Goal: Task Accomplishment & Management: Use online tool/utility

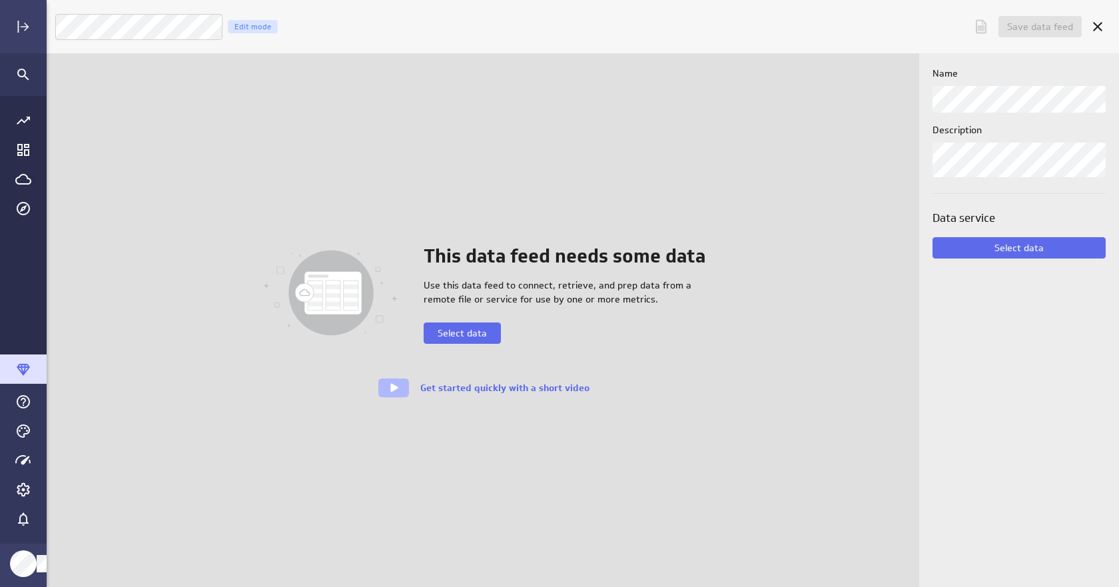
scroll to position [608, 1094]
click at [476, 341] on button "Select data" at bounding box center [462, 333] width 77 height 21
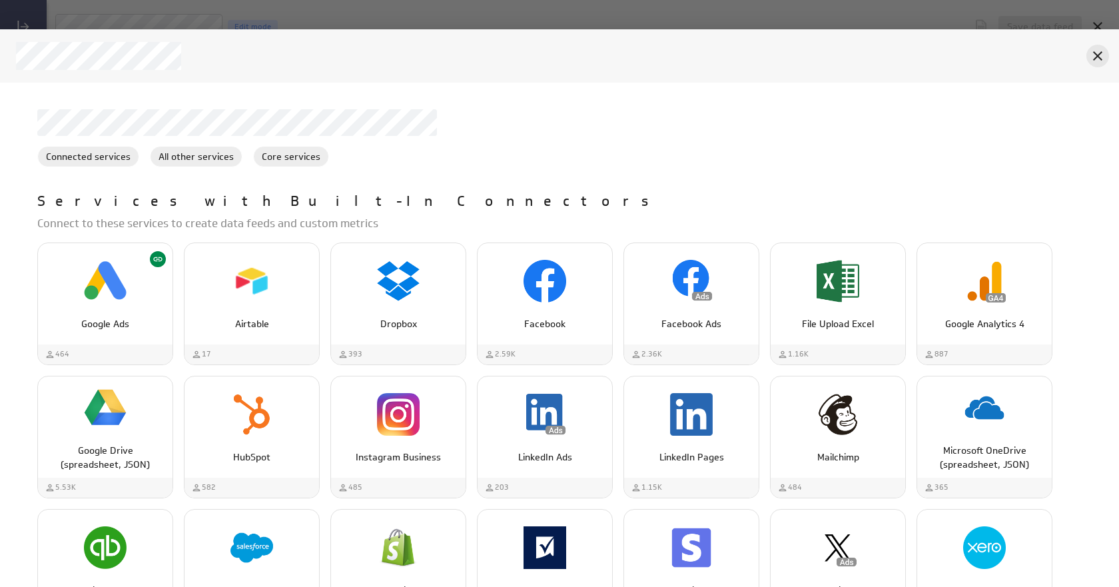
click at [1096, 58] on icon "Cancel" at bounding box center [1098, 55] width 9 height 9
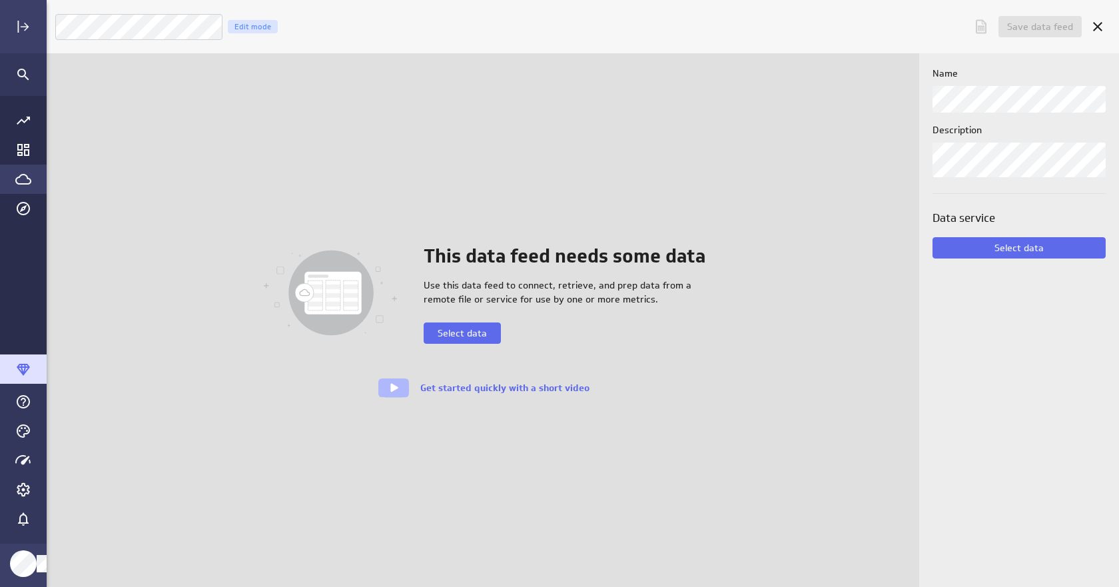
click at [23, 179] on icon "Go to Data Feed library" at bounding box center [23, 179] width 16 height 16
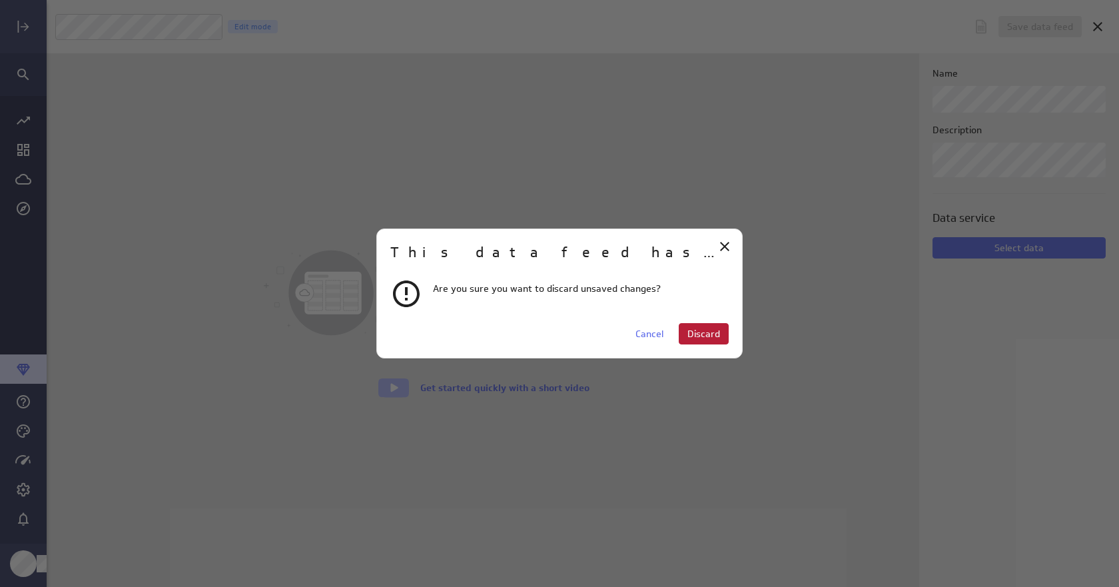
click at [713, 339] on span "Discard" at bounding box center [704, 334] width 33 height 12
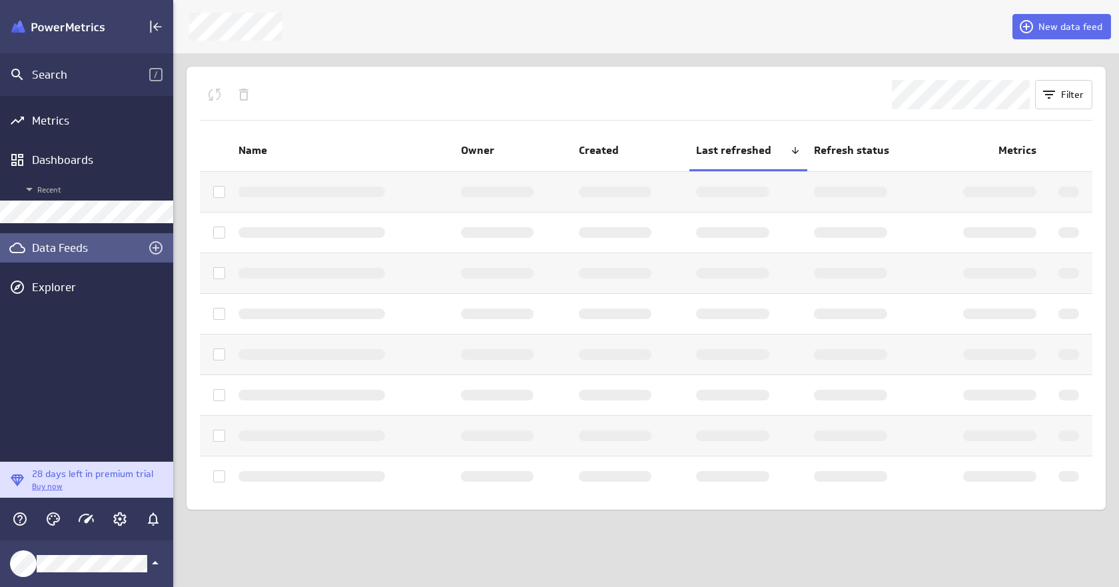
scroll to position [7, 7]
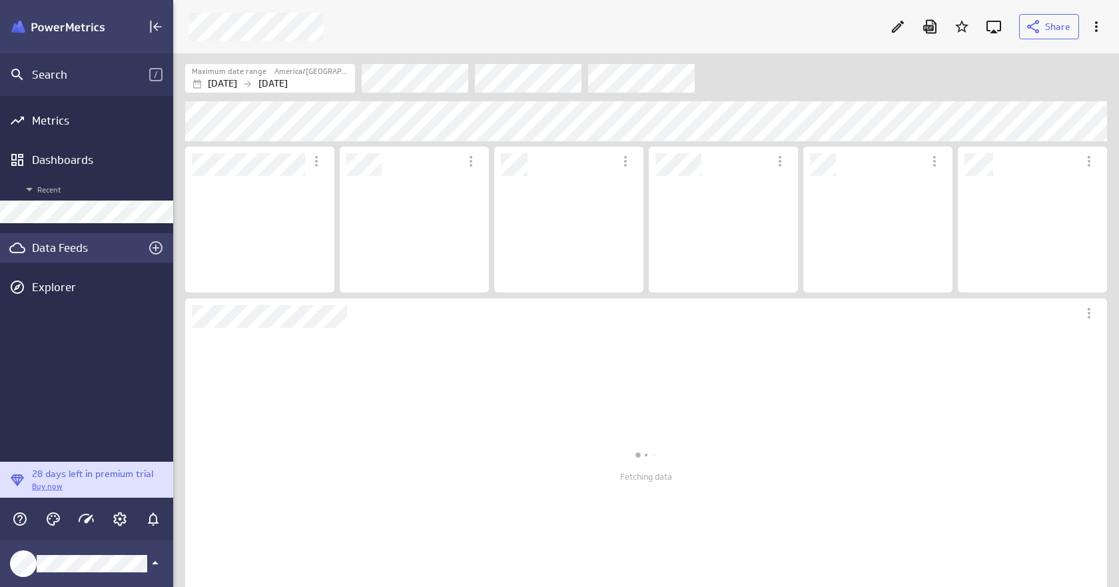
click at [81, 249] on div "Data Feeds" at bounding box center [86, 248] width 109 height 15
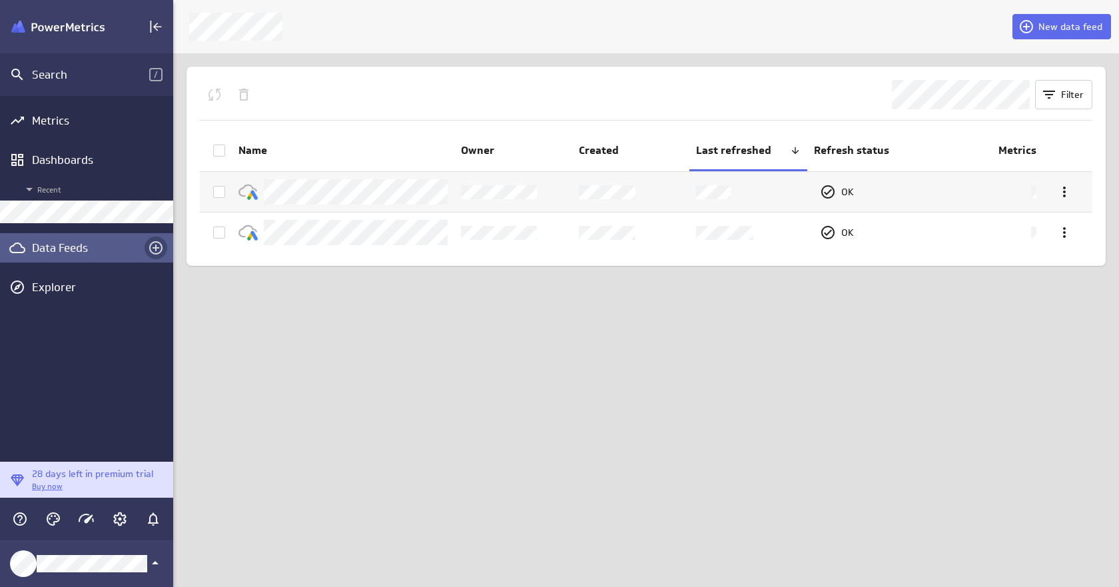
click at [155, 245] on icon "Create a data feed" at bounding box center [155, 247] width 13 height 13
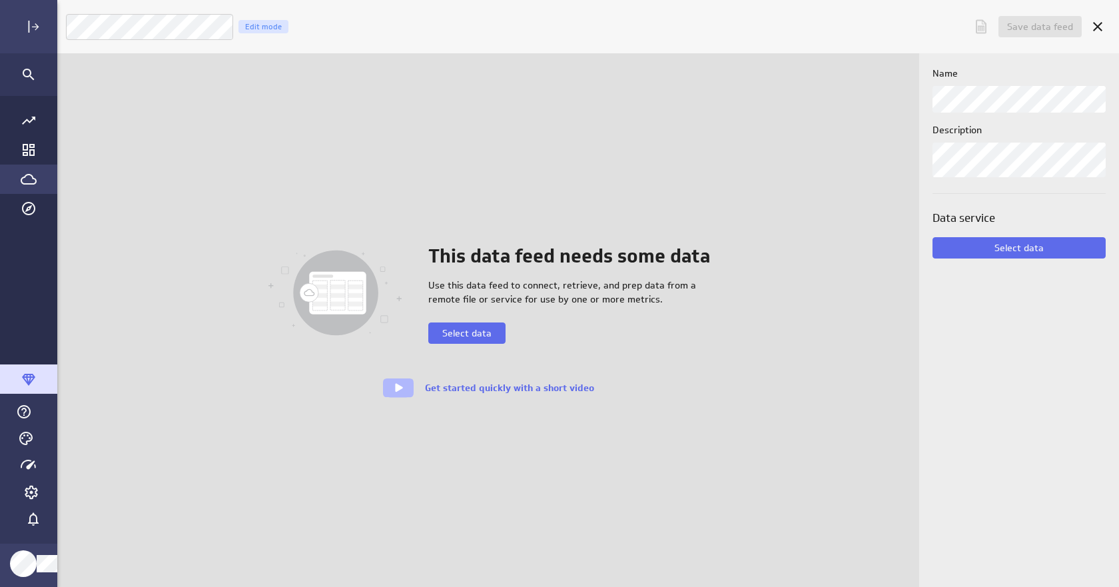
scroll to position [608, 1094]
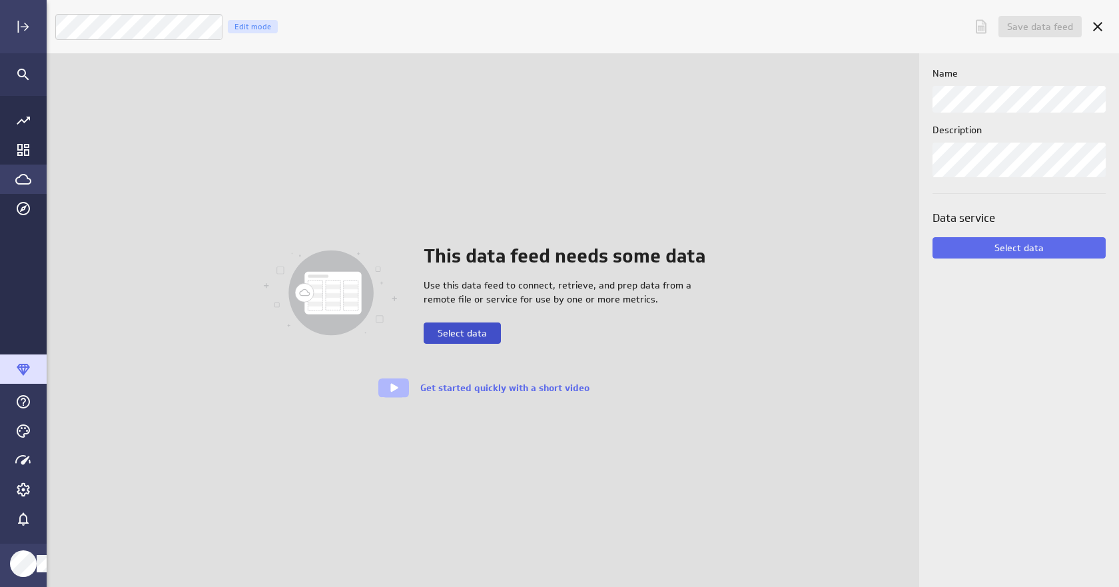
click at [485, 335] on span "Select data" at bounding box center [462, 333] width 49 height 12
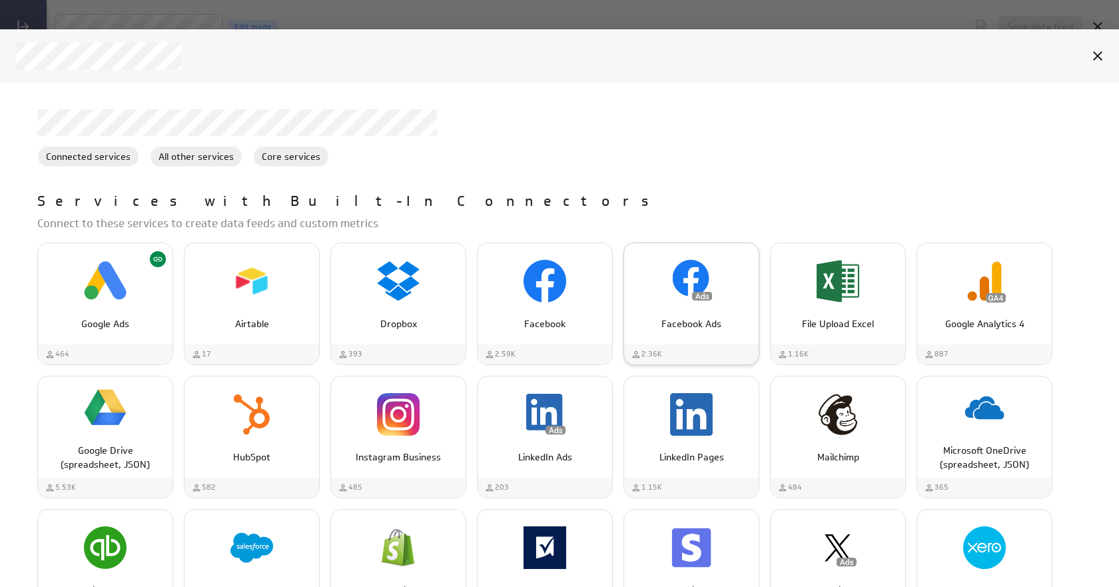
click at [708, 346] on div "2.36K" at bounding box center [691, 355] width 135 height 20
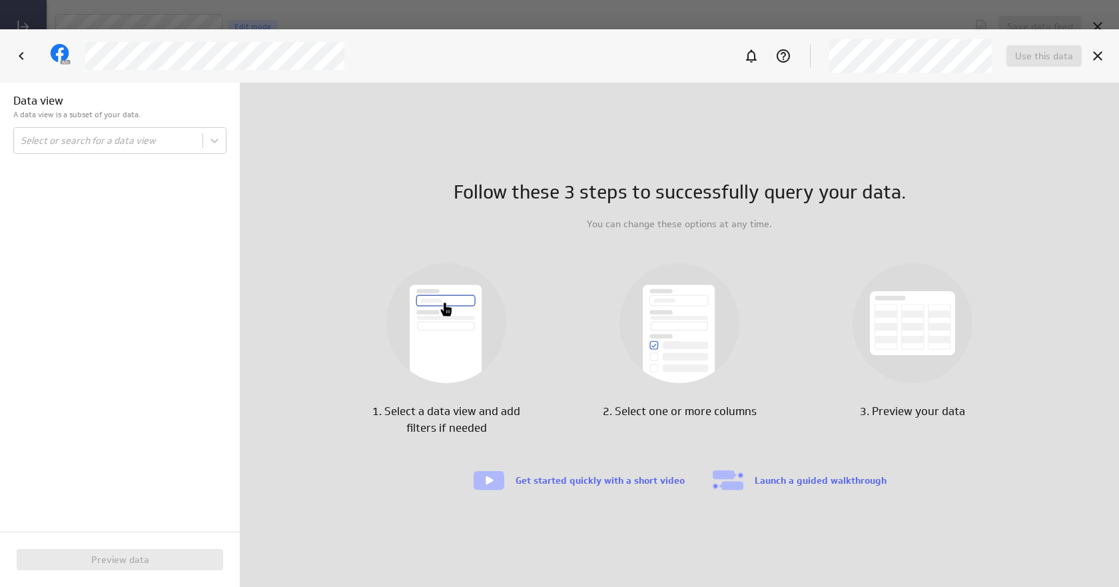
click at [133, 125] on div "Data view A data view is a subset of your data." at bounding box center [119, 110] width 213 height 35
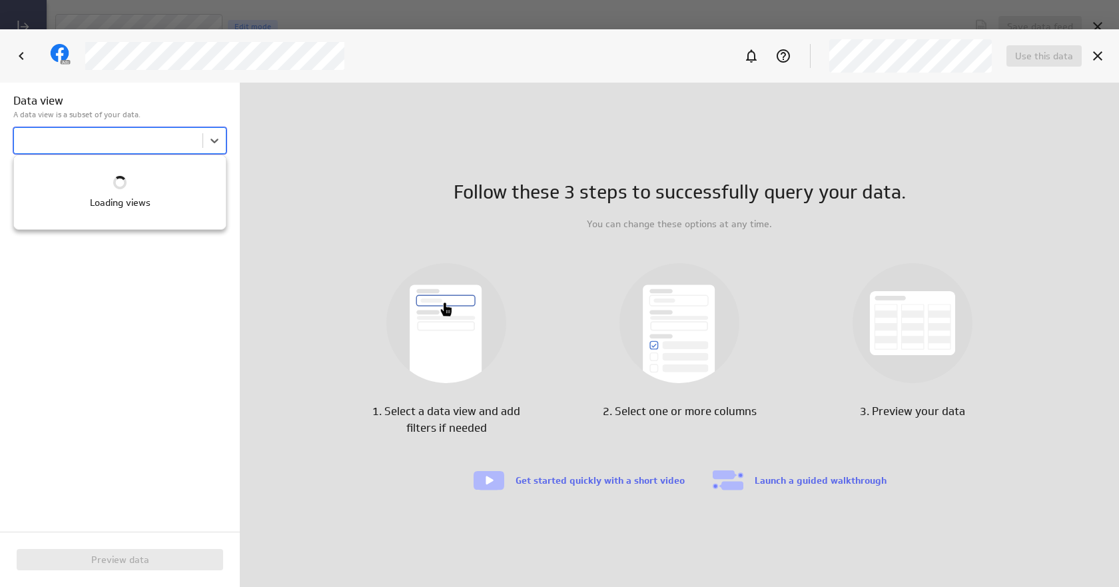
click at [135, 144] on body "Save data feed Untitled data feed Edit mode This data feed needs some data Use …" at bounding box center [559, 293] width 1119 height 587
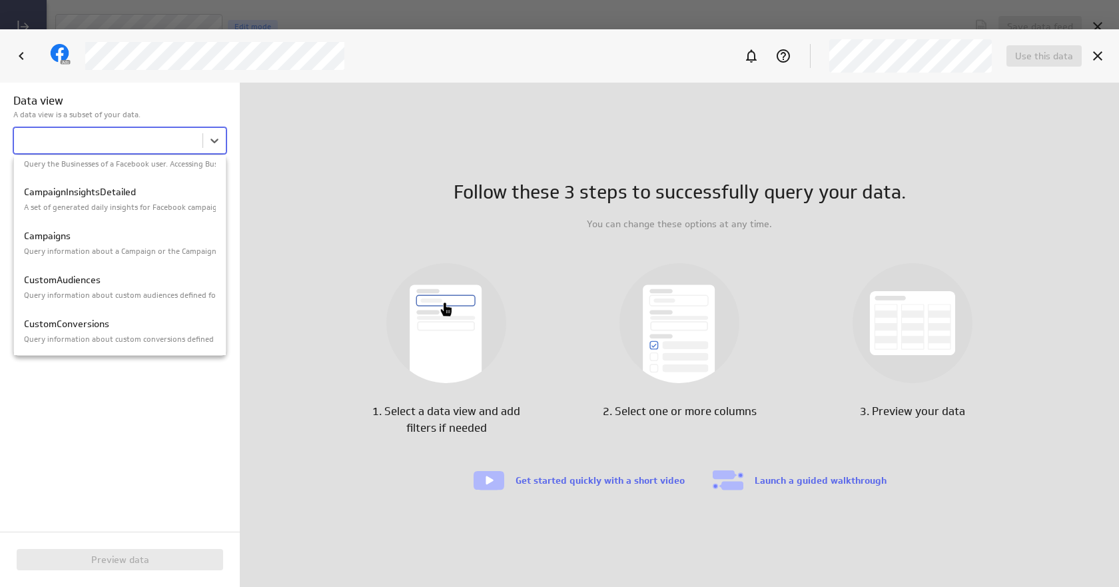
scroll to position [1000, 0]
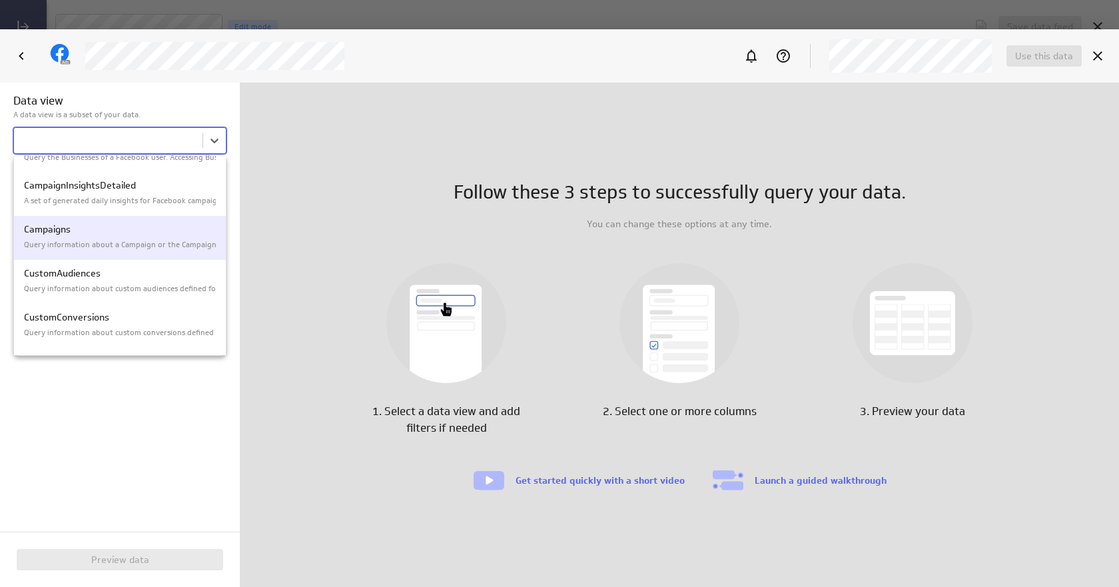
click at [153, 239] on p "Query information about a Campaign or the Campaigns on a specific Ad Account. A…" at bounding box center [120, 244] width 192 height 11
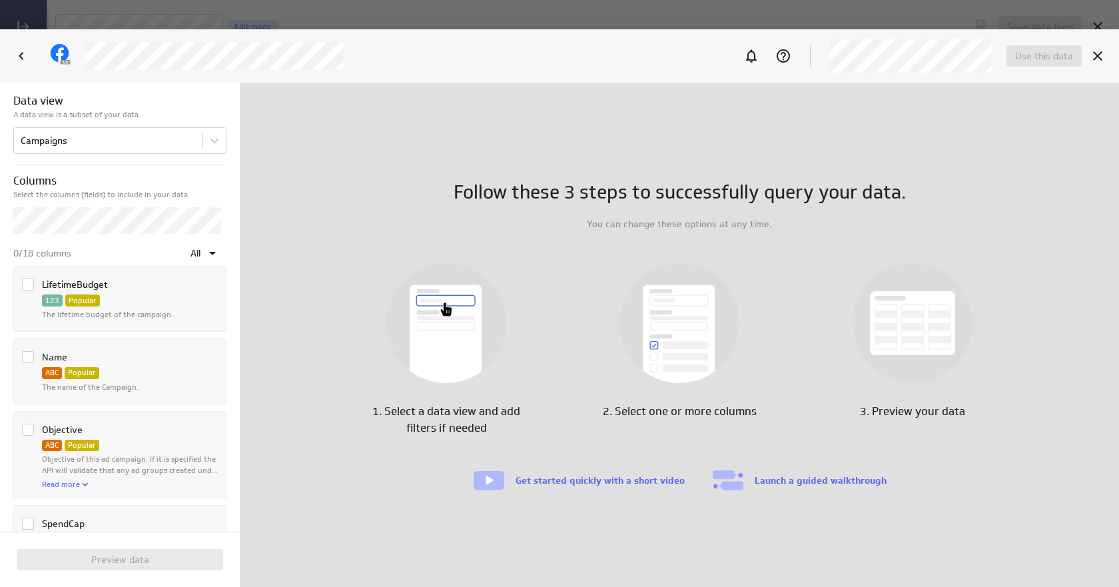
scroll to position [866, 0]
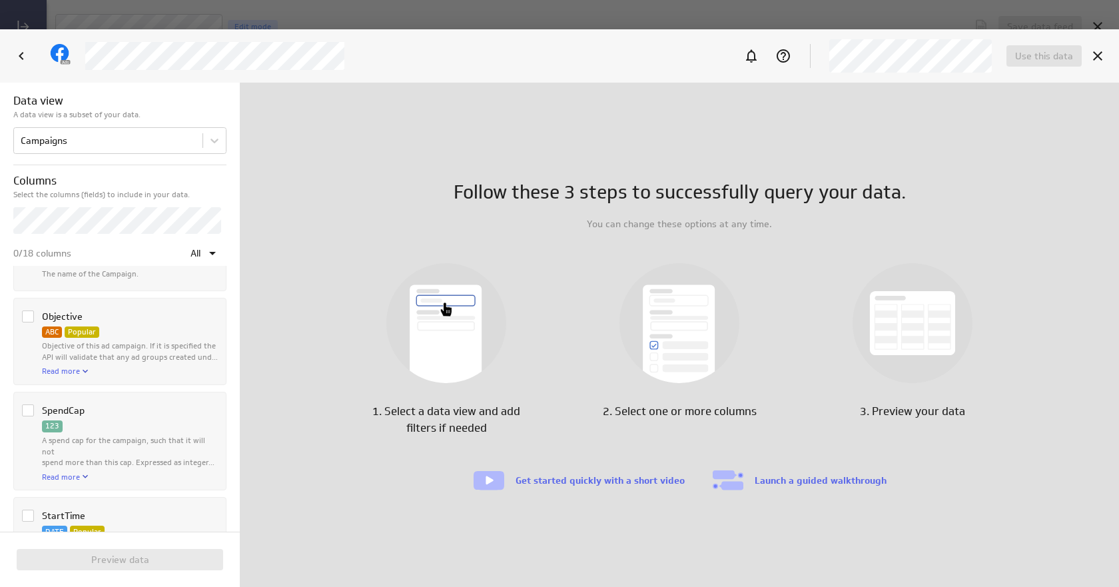
click at [183, 122] on div "Data view A data view is a subset of your data." at bounding box center [119, 110] width 213 height 35
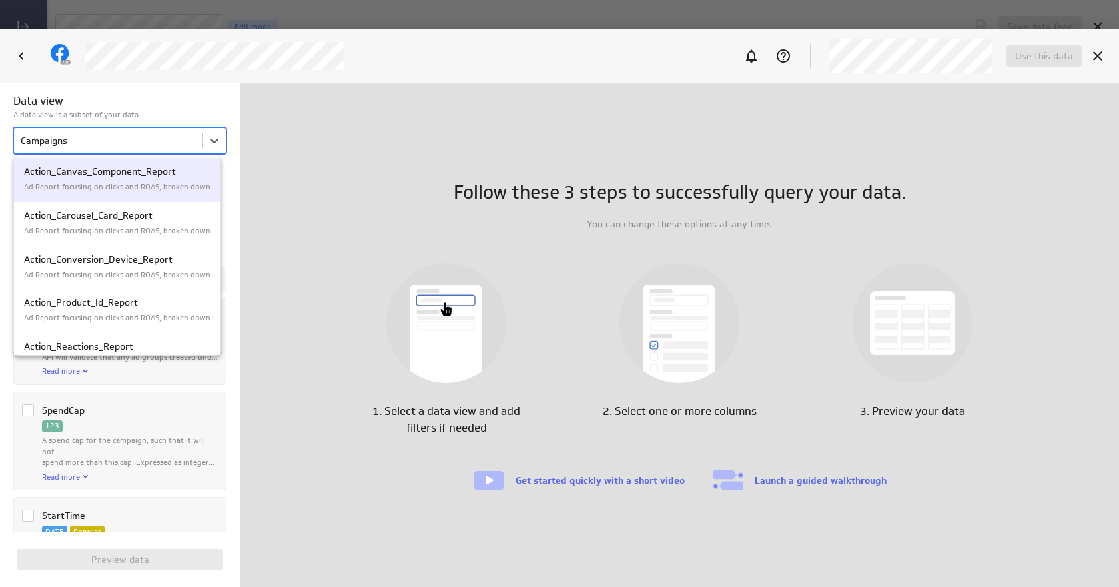
click at [183, 144] on body "Save data feed Untitled data feed Edit mode This data feed needs some data Use …" at bounding box center [559, 293] width 1119 height 587
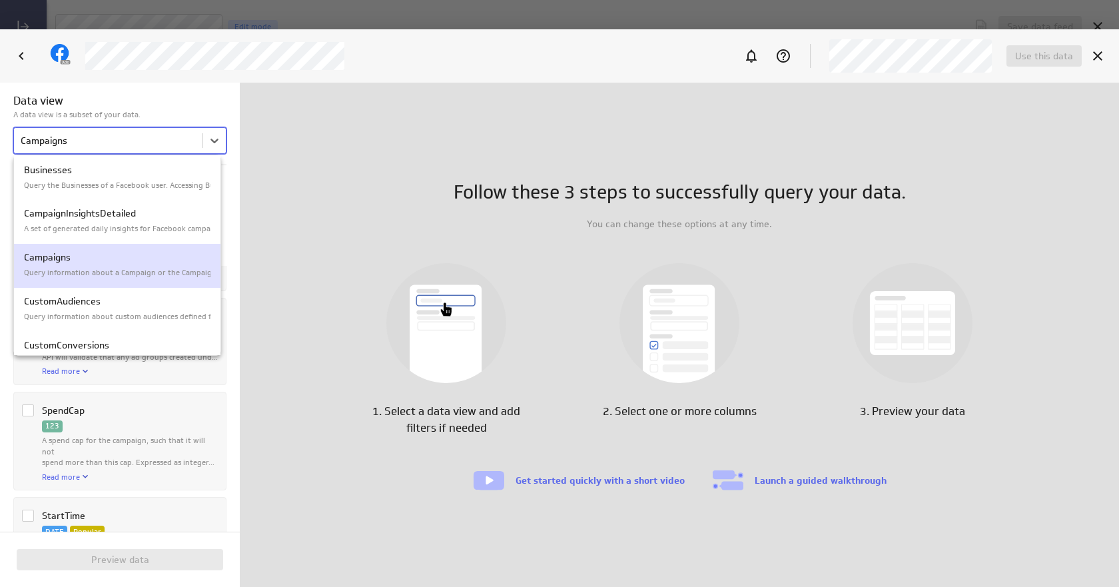
scroll to position [965, 0]
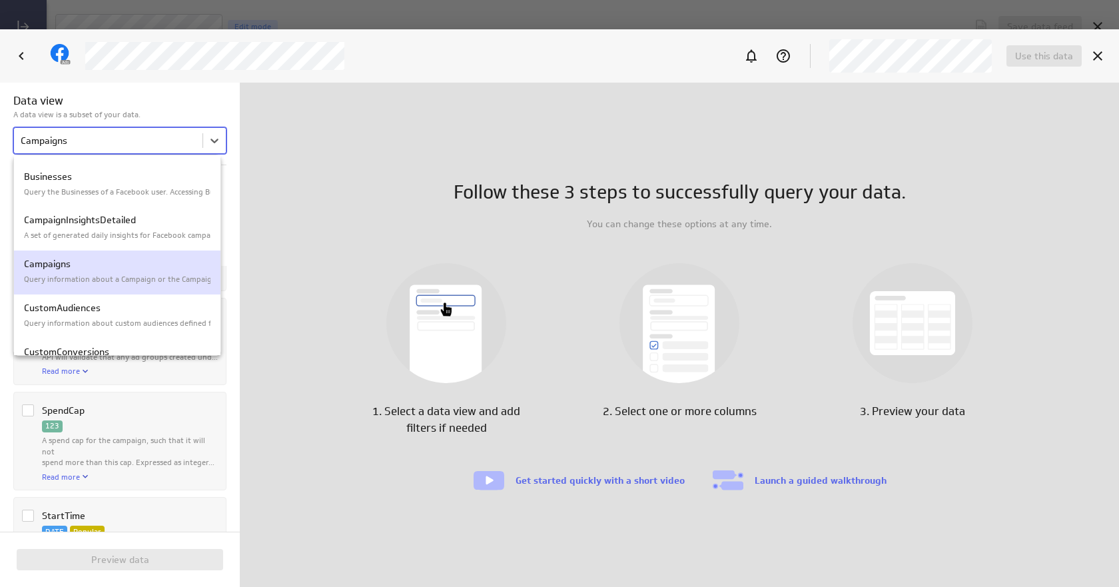
click at [141, 277] on p "Query information about a Campaign or the Campaigns on a specific Ad Account. A…" at bounding box center [117, 279] width 187 height 11
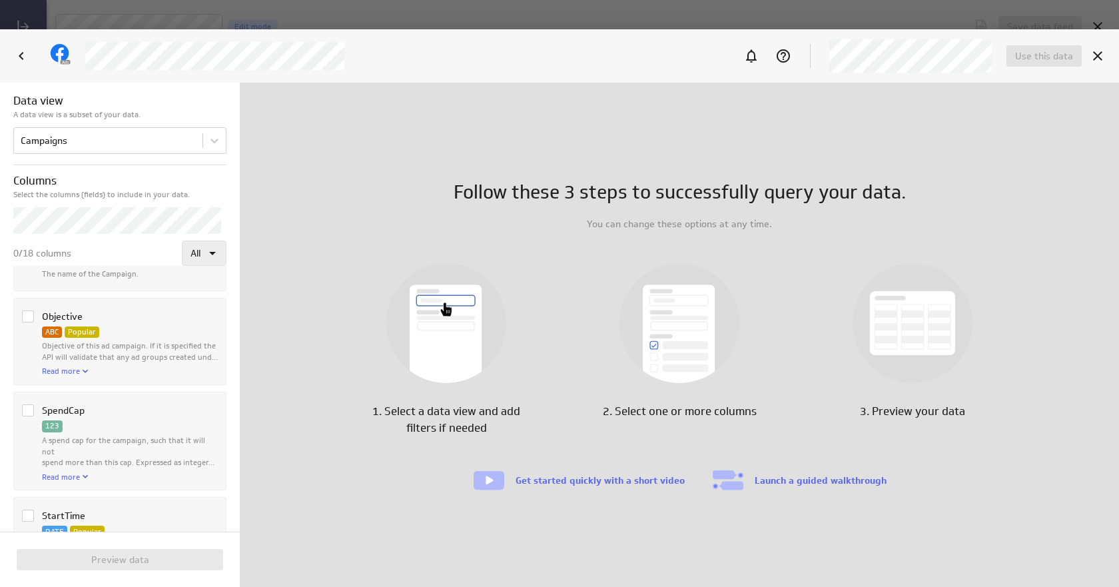
click at [209, 253] on icon at bounding box center [212, 253] width 7 height 3
click at [209, 251] on div at bounding box center [559, 293] width 1119 height 587
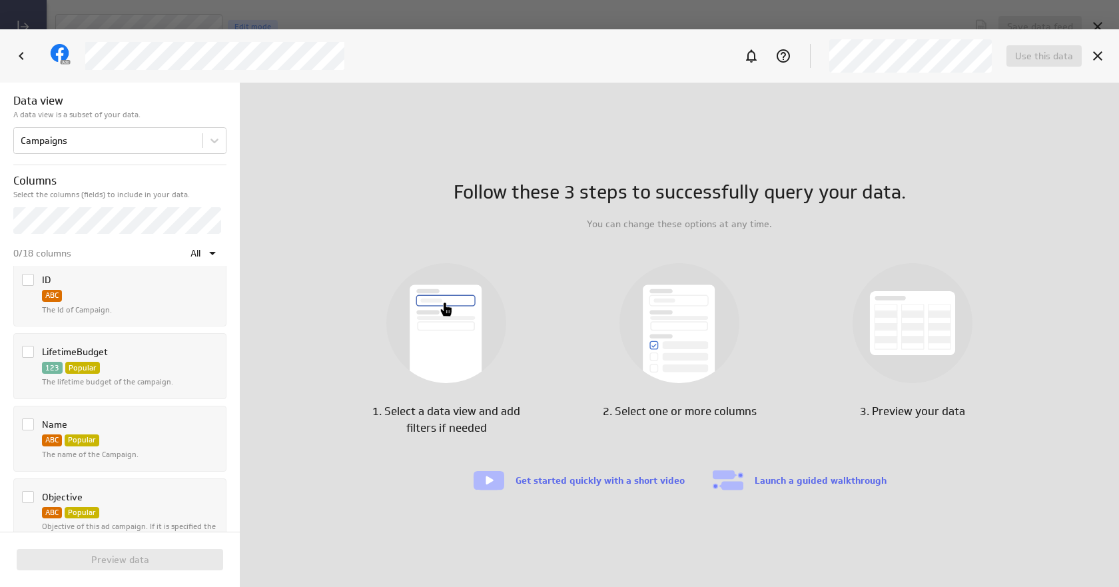
scroll to position [733, 0]
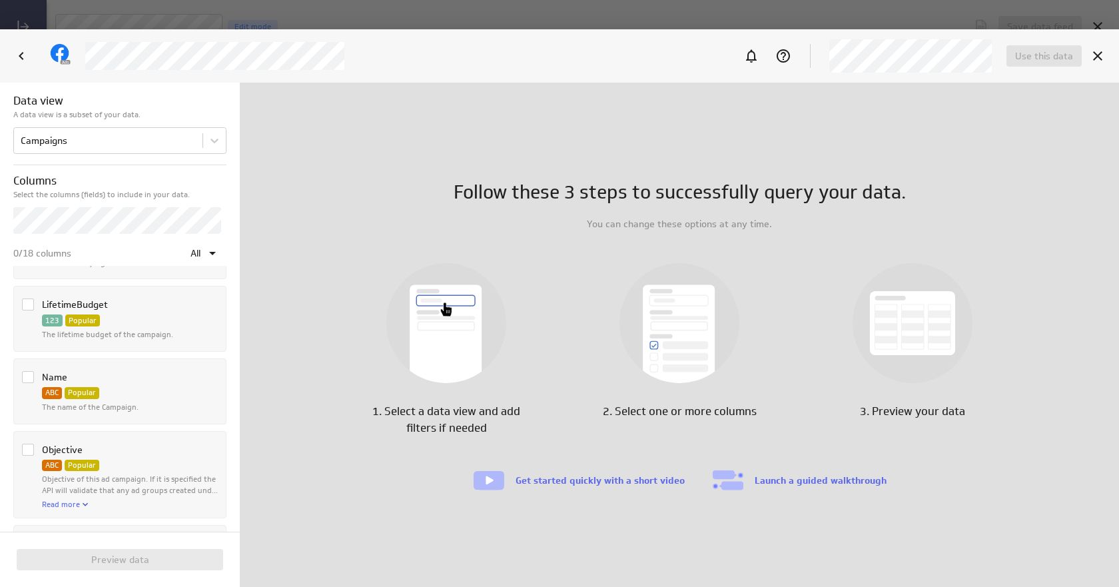
click at [27, 379] on icon "Column Name" at bounding box center [28, 377] width 8 height 6
click at [0, 0] on input "Column Name" at bounding box center [0, 0] width 0 height 0
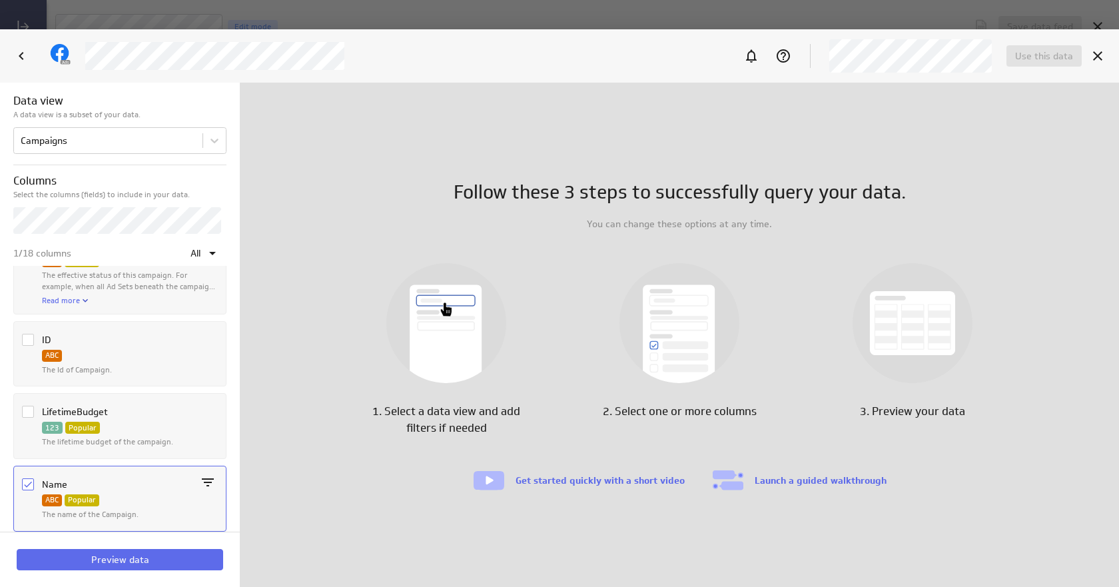
scroll to position [604, 0]
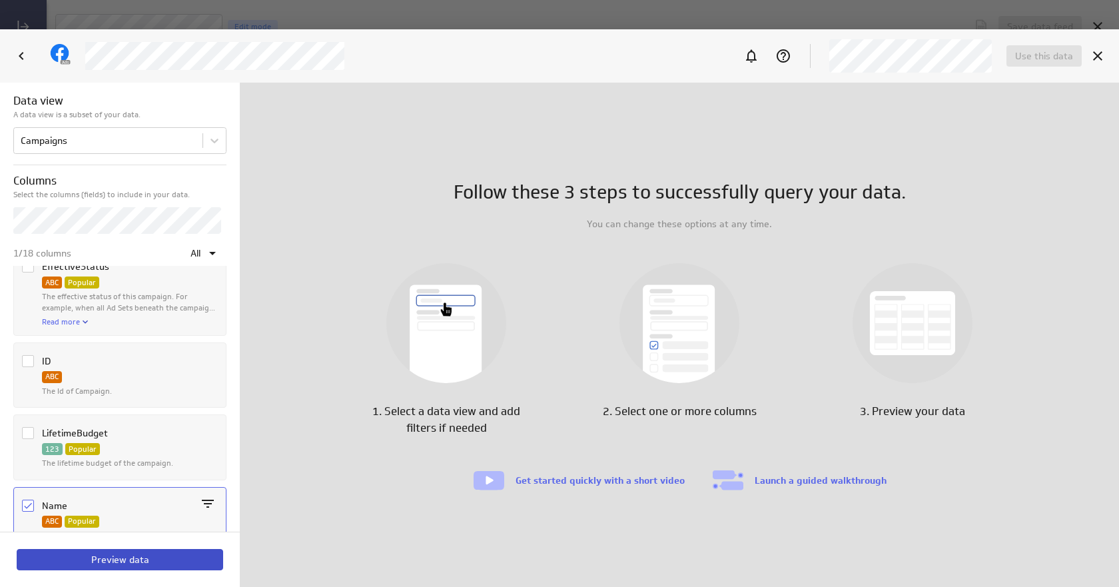
click at [139, 554] on span "Preview data" at bounding box center [120, 560] width 58 height 12
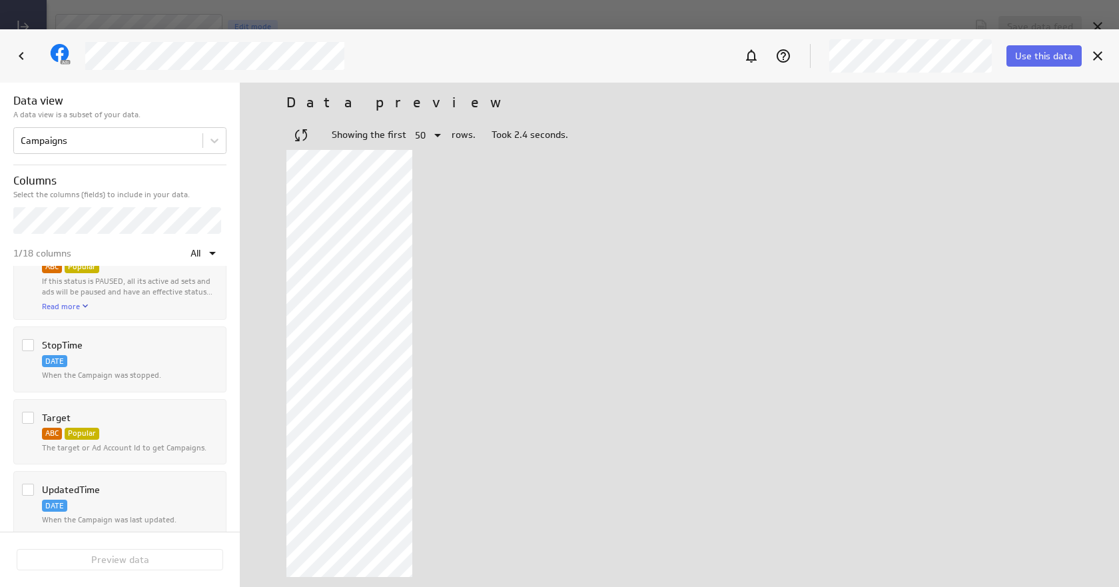
scroll to position [1204, 0]
click at [1059, 60] on span "Use this data" at bounding box center [1045, 56] width 58 height 12
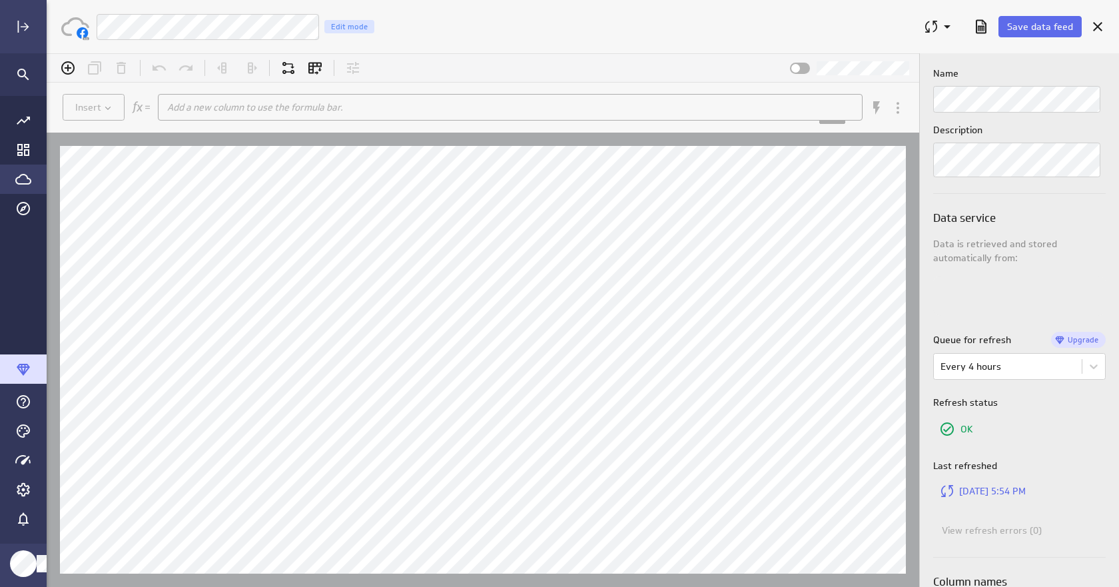
scroll to position [0, 0]
click at [63, 75] on icon "Add column" at bounding box center [68, 68] width 16 height 16
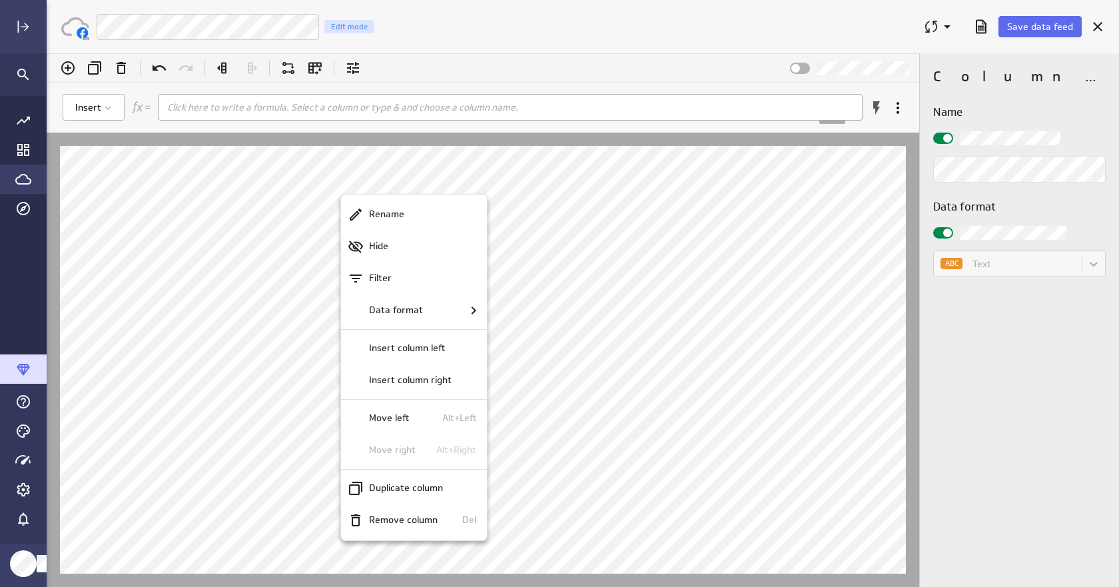
click at [1012, 261] on div at bounding box center [583, 320] width 1073 height 534
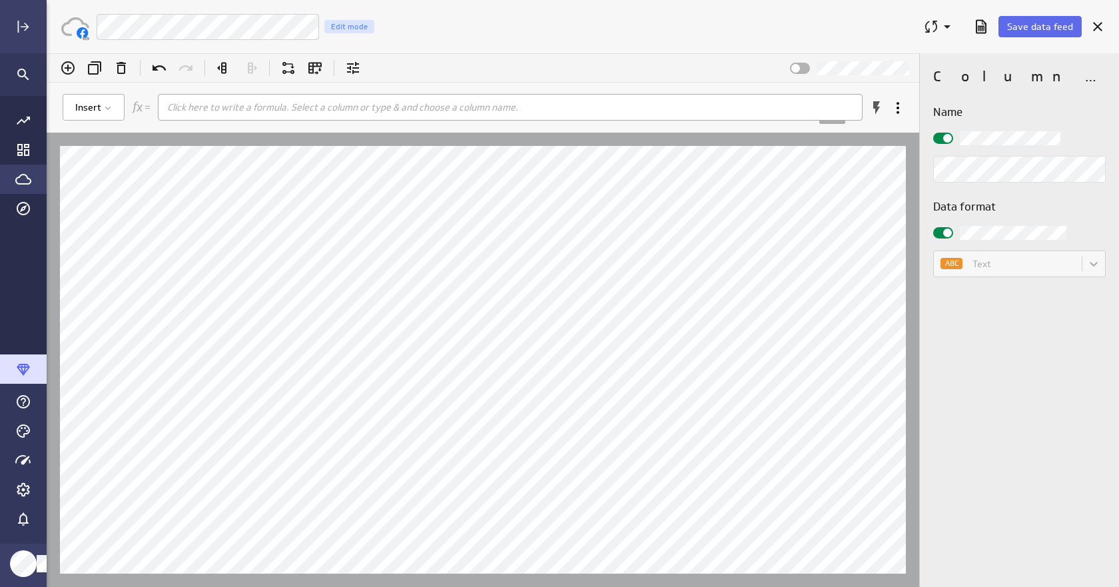
click at [1098, 263] on div "ABC Text" at bounding box center [1020, 264] width 173 height 27
click at [356, 69] on icon at bounding box center [353, 68] width 16 height 16
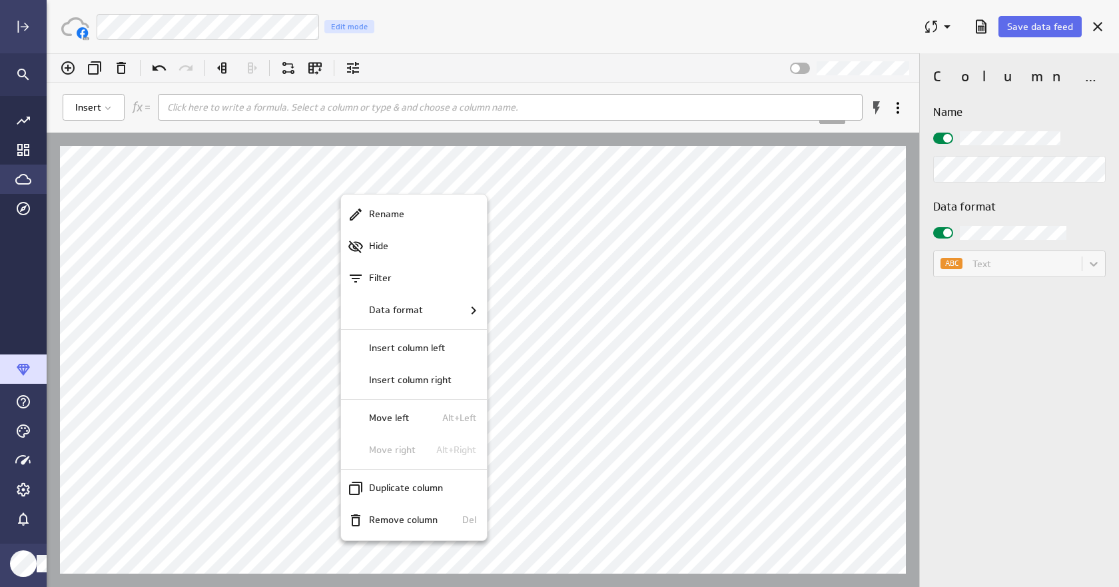
click at [291, 191] on div at bounding box center [583, 320] width 1073 height 534
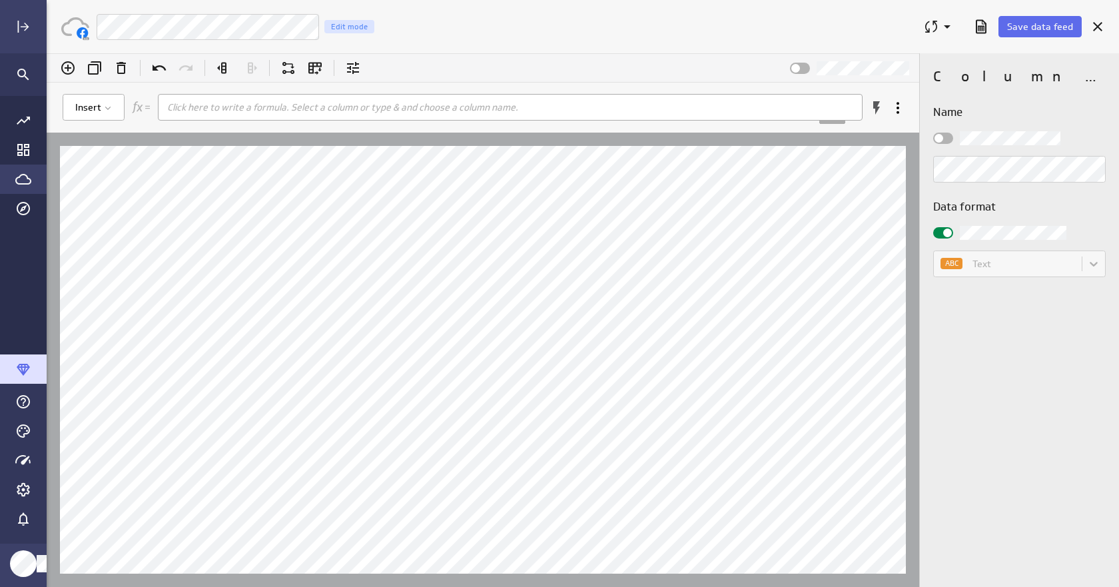
click at [942, 231] on div at bounding box center [944, 232] width 20 height 11
click at [47, 53] on input "checkbox" at bounding box center [47, 53] width 0 height 0
click at [1096, 267] on body "(no message) Insert Click here to write a formula. Select a column or type & an…" at bounding box center [583, 320] width 1073 height 534
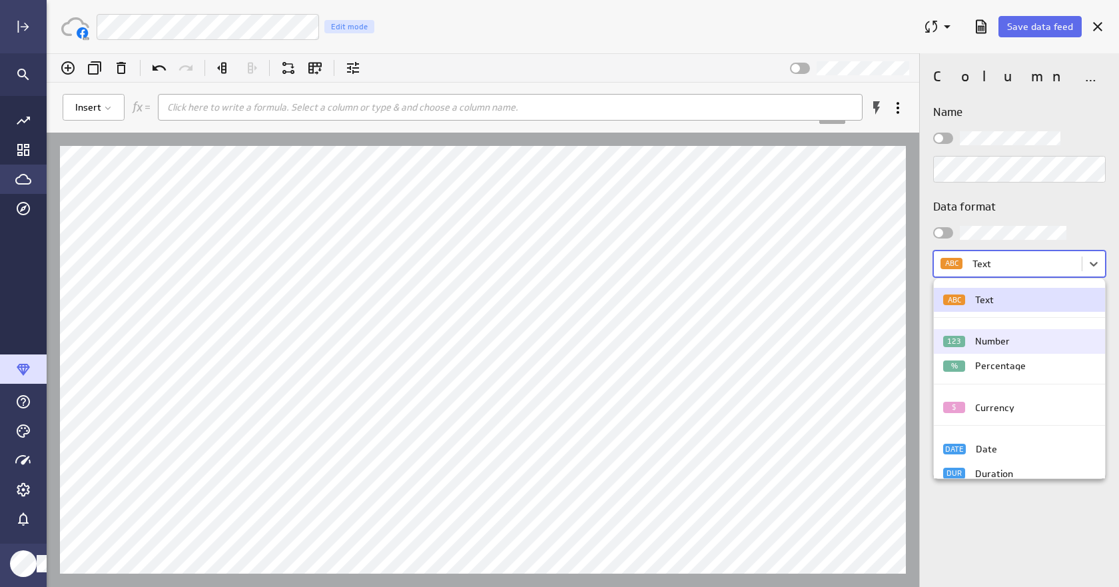
click at [1055, 339] on div "123 Number" at bounding box center [1020, 341] width 152 height 11
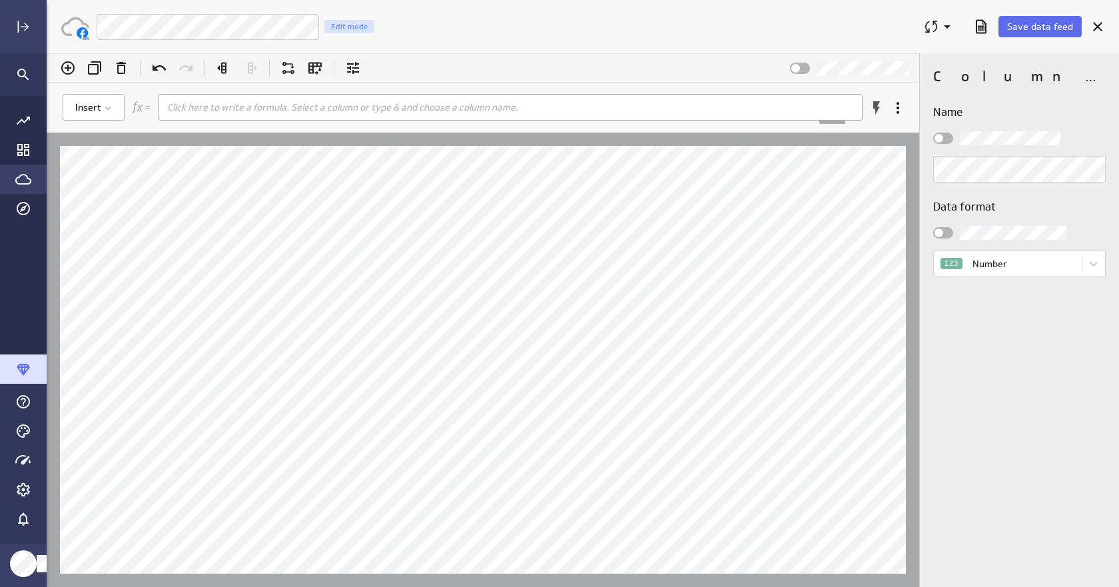
click at [1036, 384] on div "Column properties Name Data format 123 Number" at bounding box center [1019, 320] width 199 height 534
click at [115, 116] on button "Insert" at bounding box center [94, 107] width 62 height 27
click at [115, 101] on button "Insert" at bounding box center [94, 107] width 62 height 27
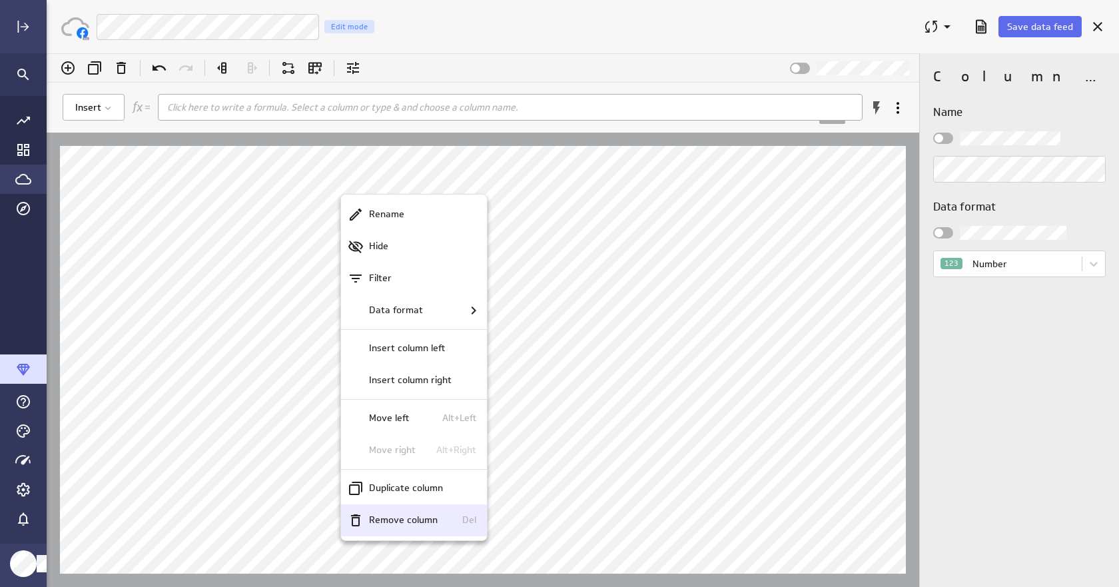
click at [427, 524] on p "Remove column" at bounding box center [403, 520] width 69 height 14
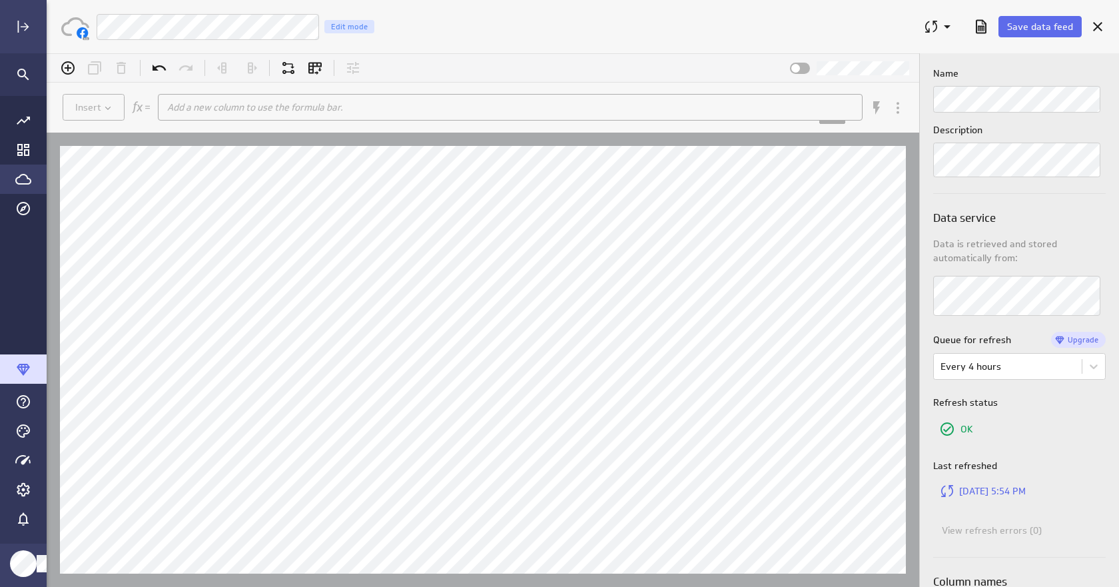
click at [20, 181] on icon "Go to Data Feed library" at bounding box center [23, 179] width 16 height 16
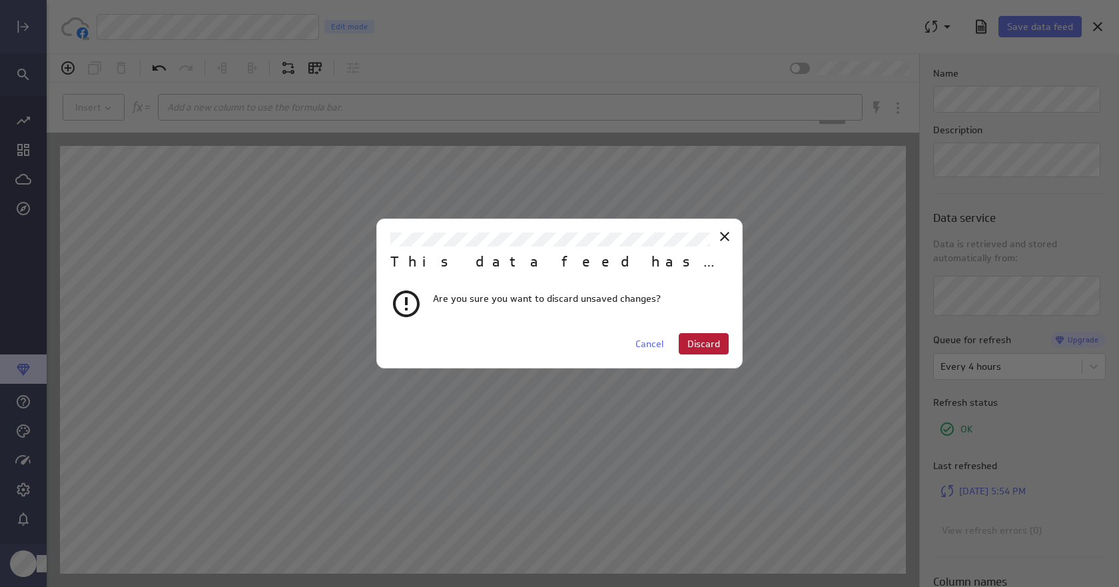
click at [710, 335] on button "Discard" at bounding box center [704, 343] width 50 height 21
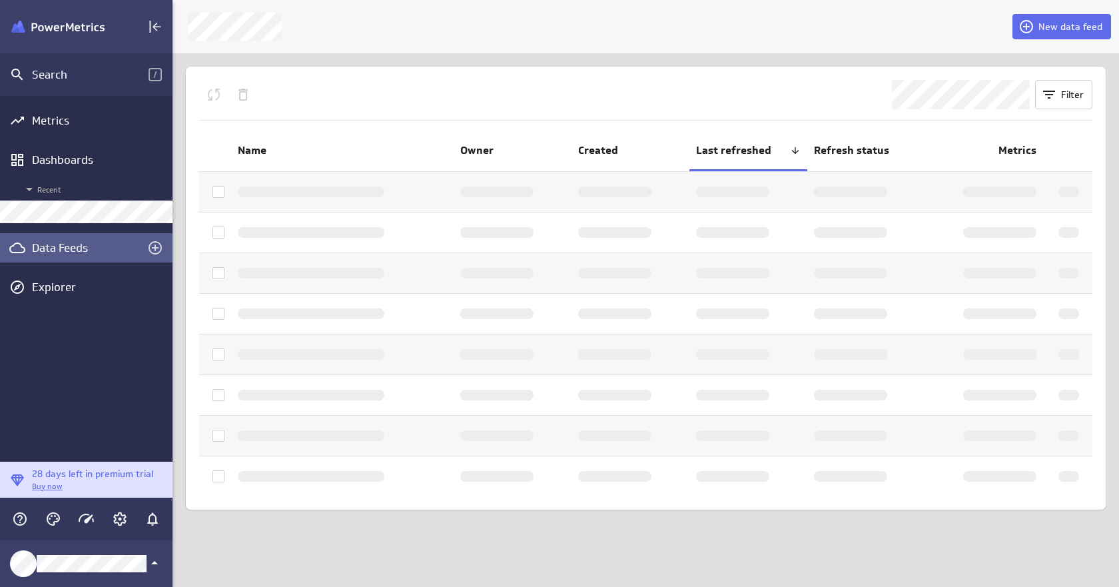
scroll to position [7, 7]
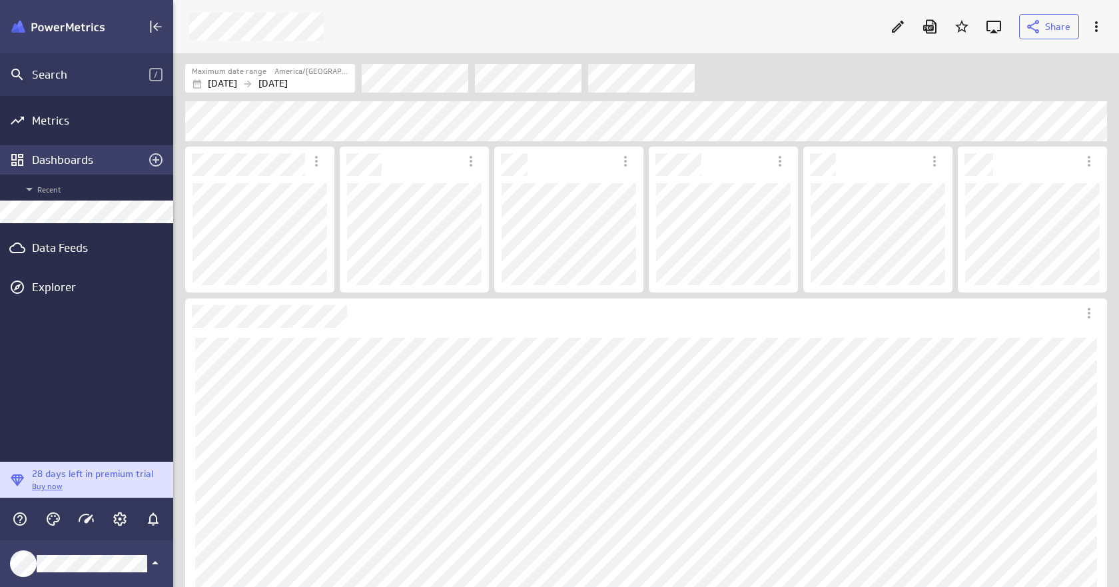
click at [79, 165] on div "Dashboards" at bounding box center [86, 160] width 109 height 15
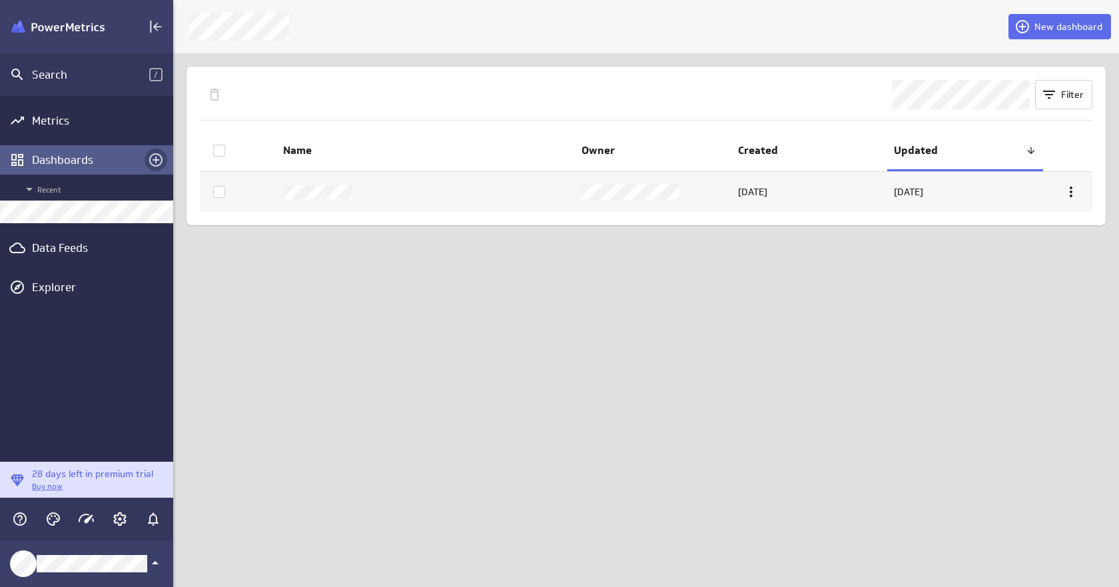
click at [155, 159] on icon "Create a dashboard" at bounding box center [155, 159] width 13 height 13
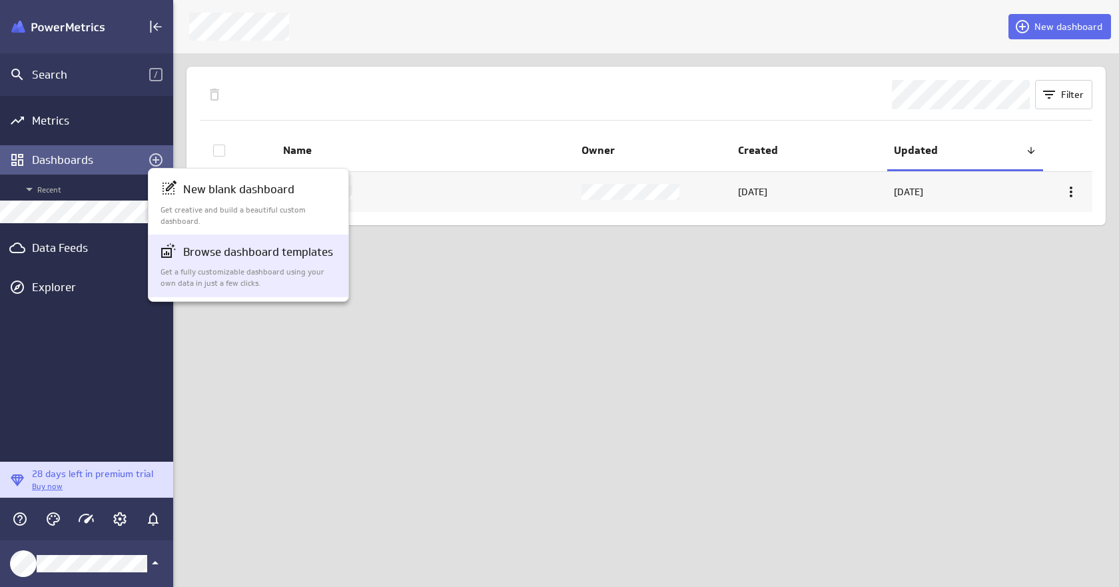
click at [269, 276] on p "Get a fully customizable dashboard using your own data in just a few clicks." at bounding box center [249, 278] width 177 height 23
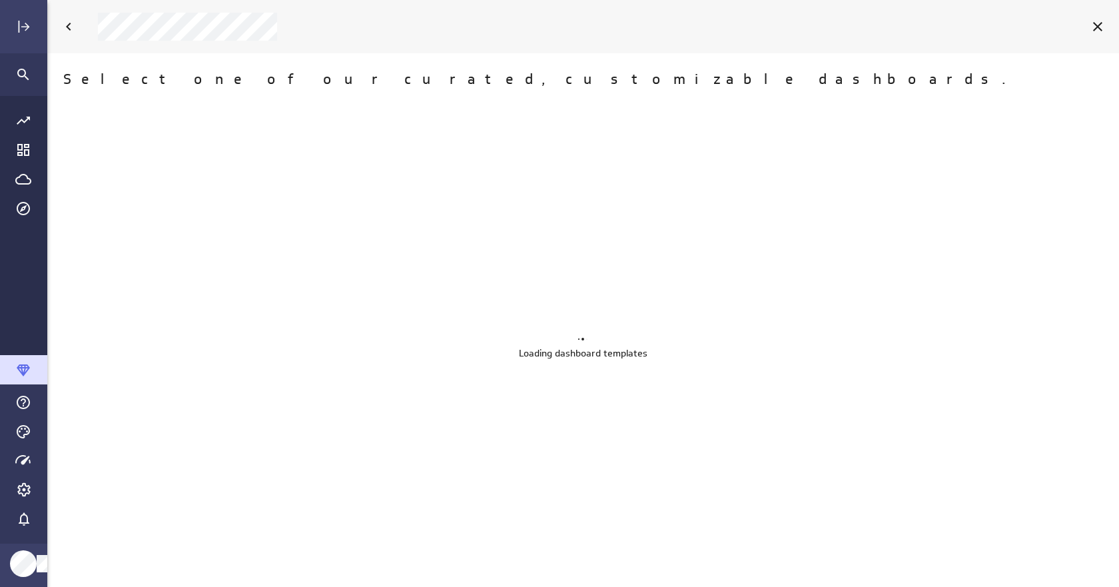
scroll to position [608, 1094]
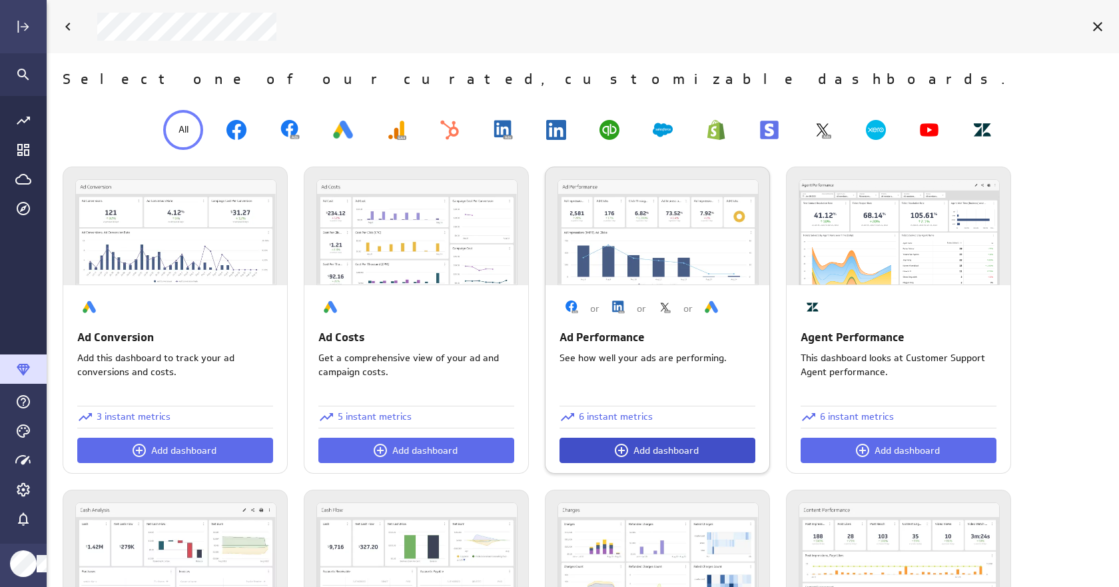
click at [642, 448] on span "Add dashboard" at bounding box center [666, 450] width 65 height 12
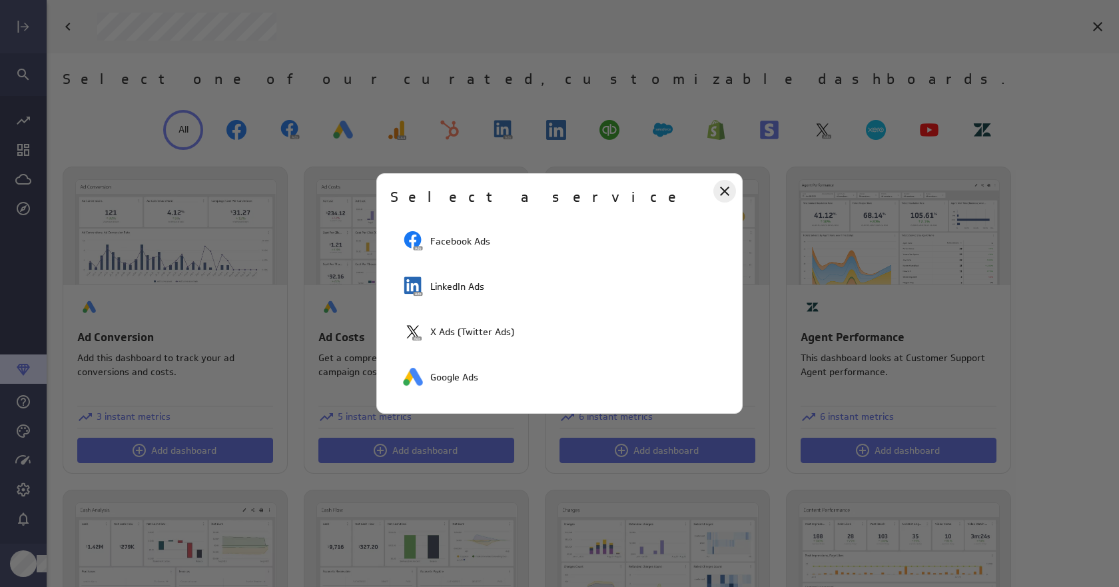
click at [730, 187] on icon "Close" at bounding box center [725, 191] width 16 height 16
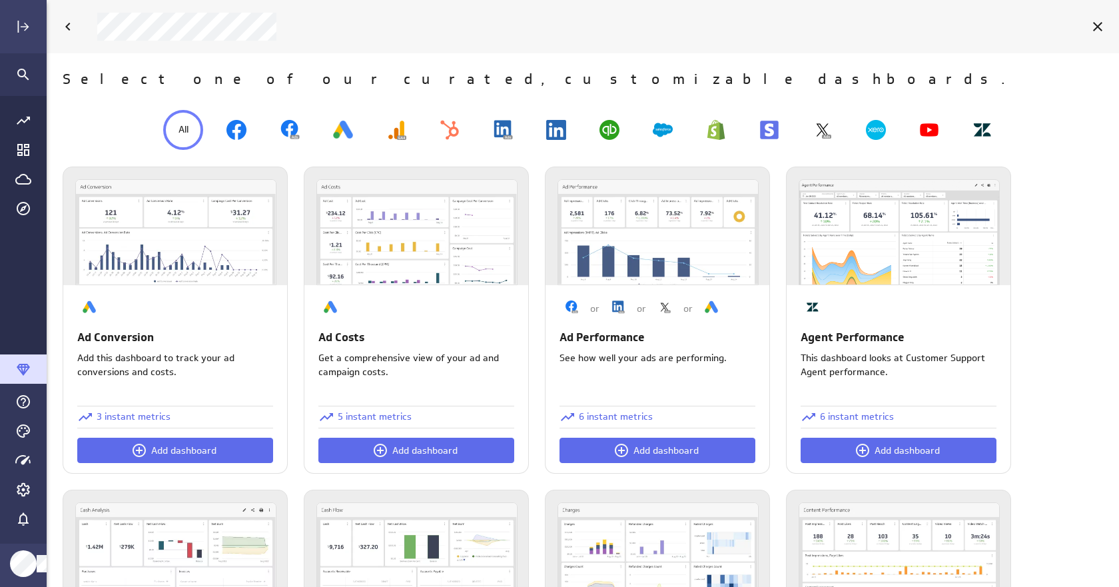
click at [68, 27] on icon "Back" at bounding box center [68, 27] width 16 height 16
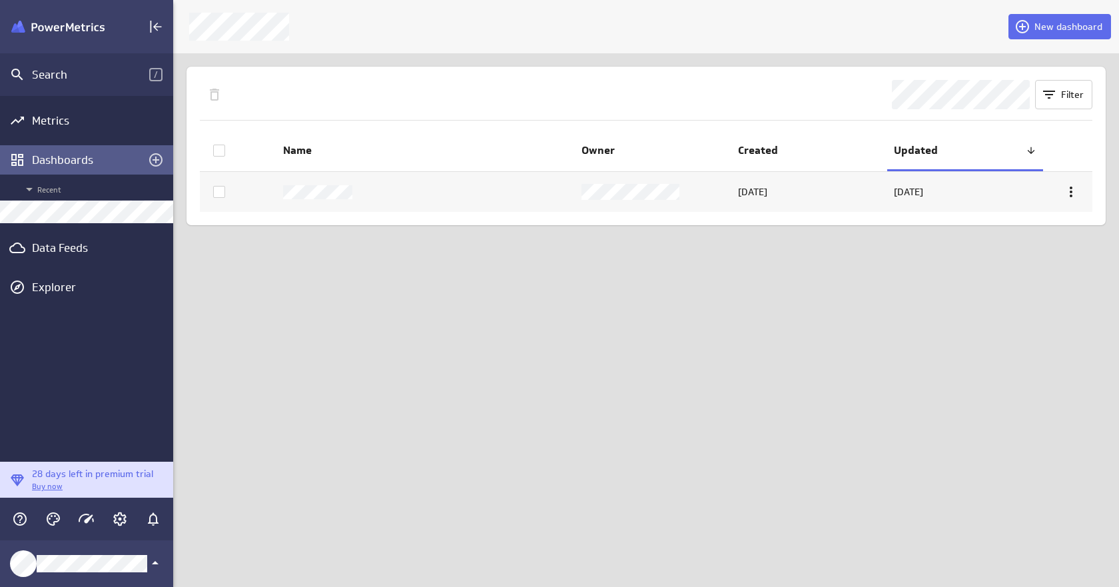
click at [546, 445] on div "New dashboard Filter Name Owner Created Updated [DATE] [DATE]" at bounding box center [646, 293] width 946 height 587
click at [445, 357] on div "New dashboard Filter Name Owner Created Updated [DATE] [DATE]" at bounding box center [646, 293] width 946 height 587
click at [456, 382] on div "New dashboard Filter Name Owner Created Updated [DATE] [DATE]" at bounding box center [646, 293] width 946 height 587
click at [289, 297] on div "New dashboard Filter Name Owner Created Updated [DATE] [DATE]" at bounding box center [646, 293] width 946 height 587
click at [528, 347] on div "New dashboard Filter Name Owner Created Updated [DATE] [DATE]" at bounding box center [646, 293] width 946 height 587
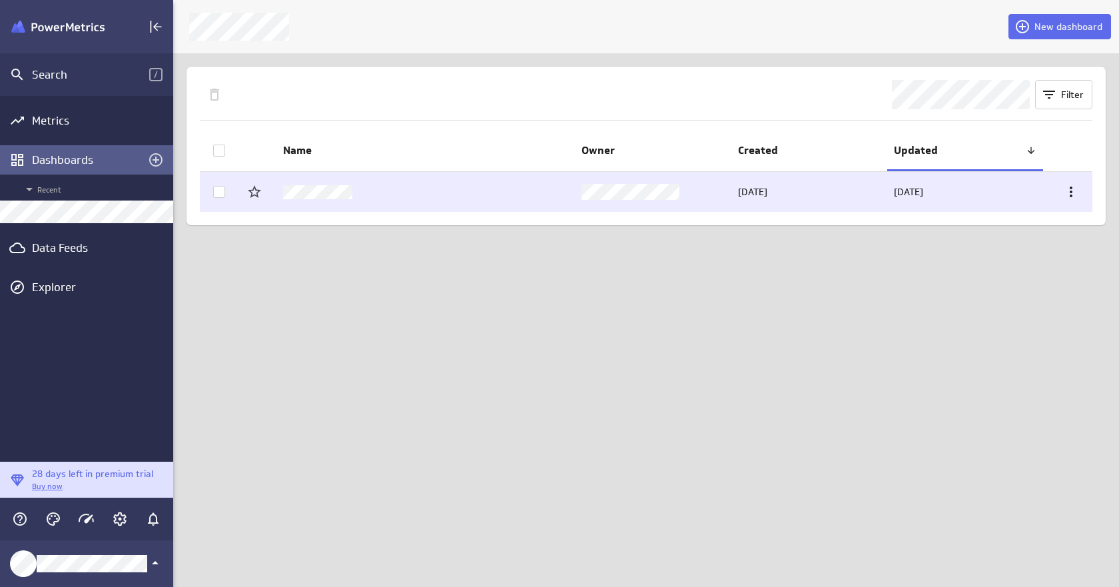
click at [1077, 192] on icon at bounding box center [1072, 192] width 16 height 16
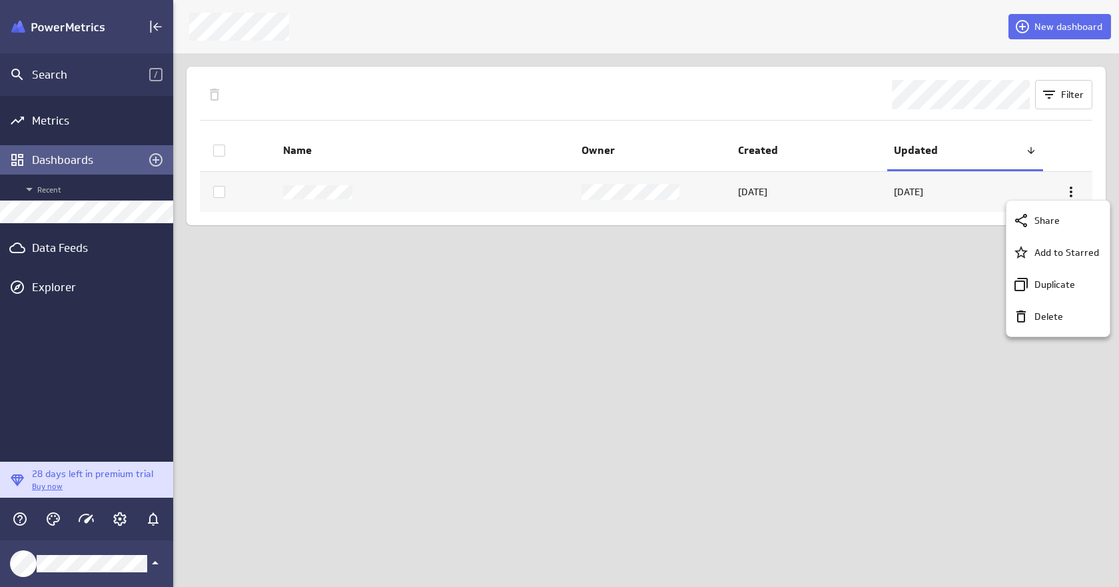
click at [384, 406] on div at bounding box center [559, 293] width 1119 height 587
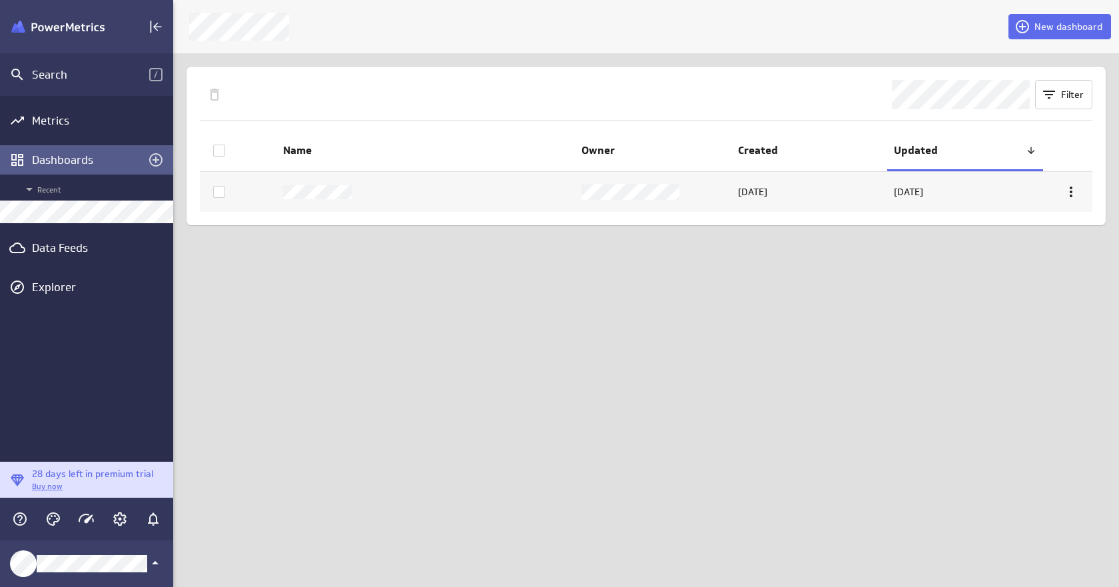
click at [299, 339] on div "New dashboard Filter Name Owner Created Updated [DATE] [DATE]" at bounding box center [646, 293] width 946 height 587
click at [81, 245] on div "Data Feeds" at bounding box center [86, 248] width 109 height 15
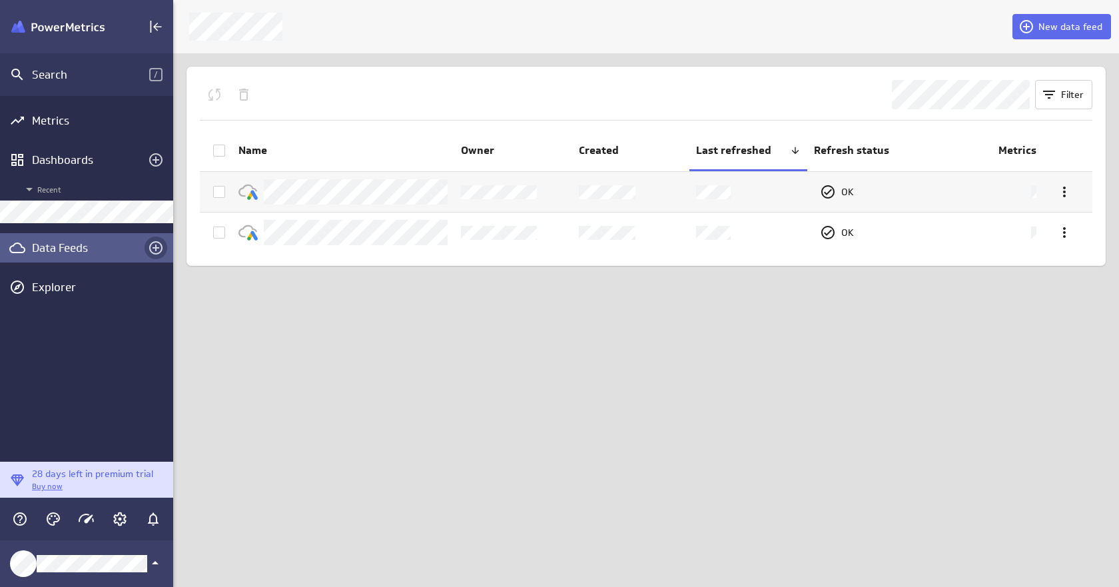
click at [160, 247] on icon "Create a data feed" at bounding box center [156, 248] width 16 height 16
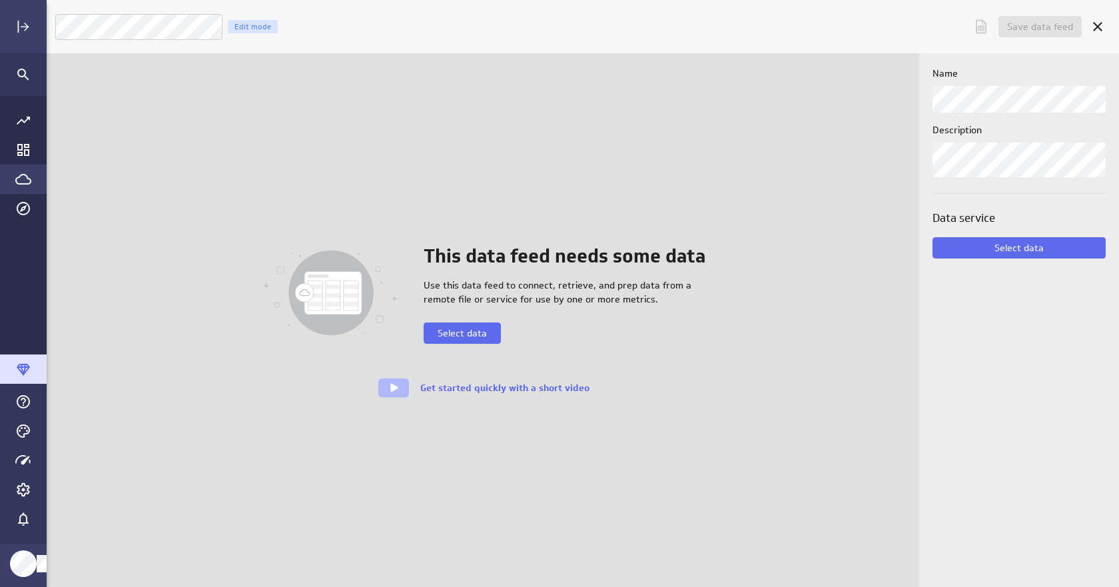
scroll to position [608, 1094]
click at [494, 334] on button "Select data" at bounding box center [462, 333] width 77 height 21
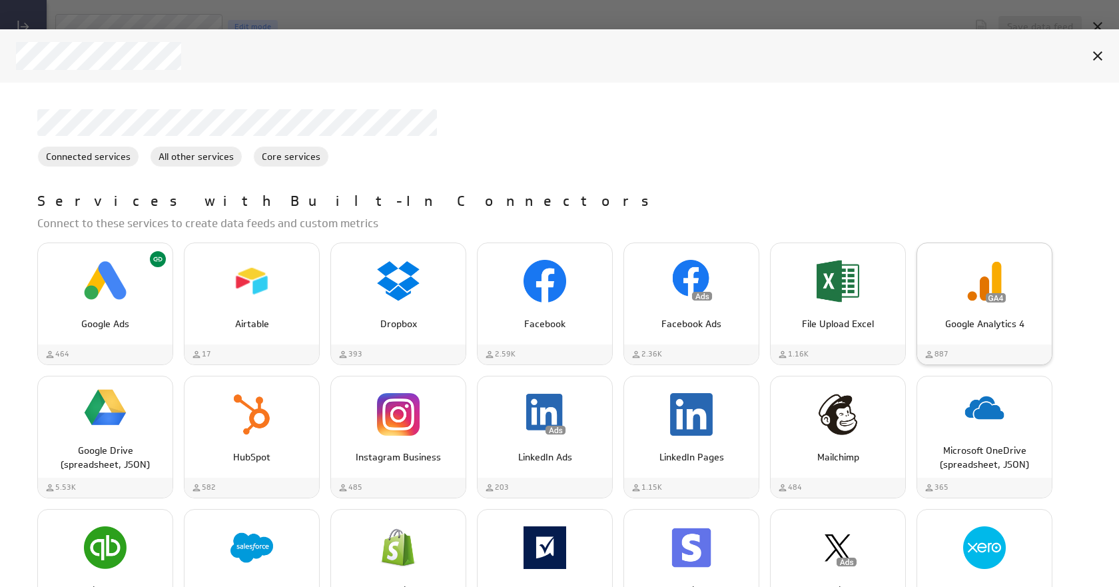
click at [1001, 307] on div "Google Analytics 4" at bounding box center [985, 319] width 135 height 25
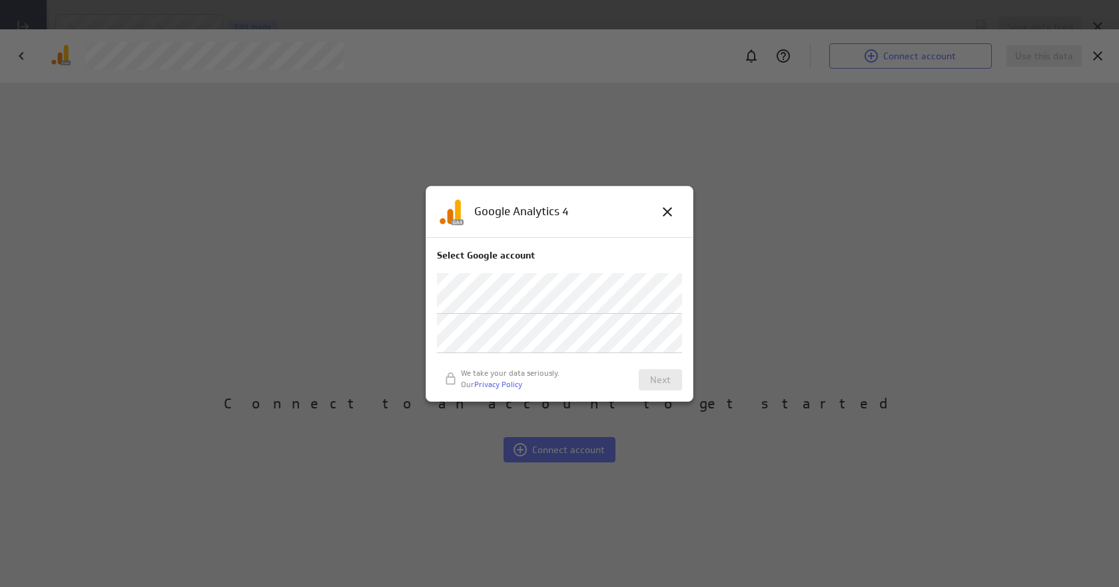
click at [612, 388] on div "We take your data seriously. Our Privacy Policy Next" at bounding box center [559, 379] width 245 height 21
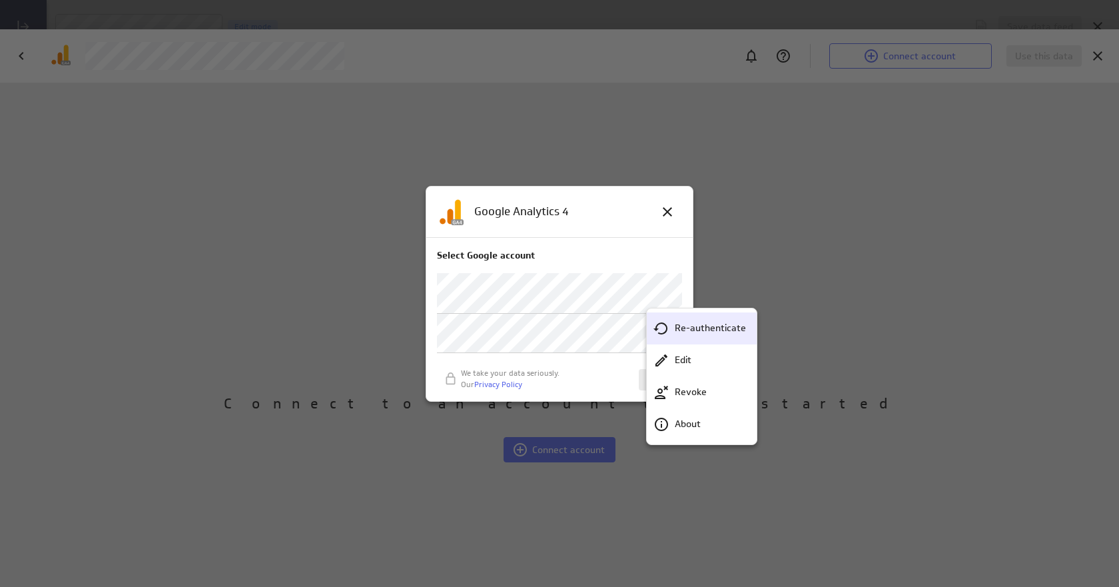
click at [685, 323] on p "Re-authenticate" at bounding box center [710, 328] width 71 height 14
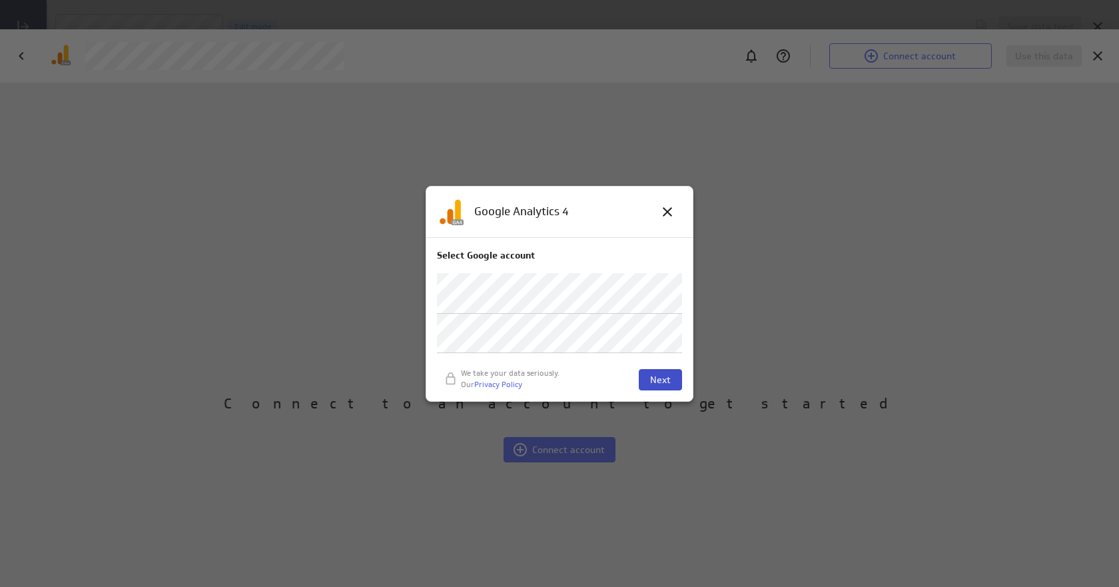
click at [658, 380] on span "Next" at bounding box center [660, 380] width 21 height 12
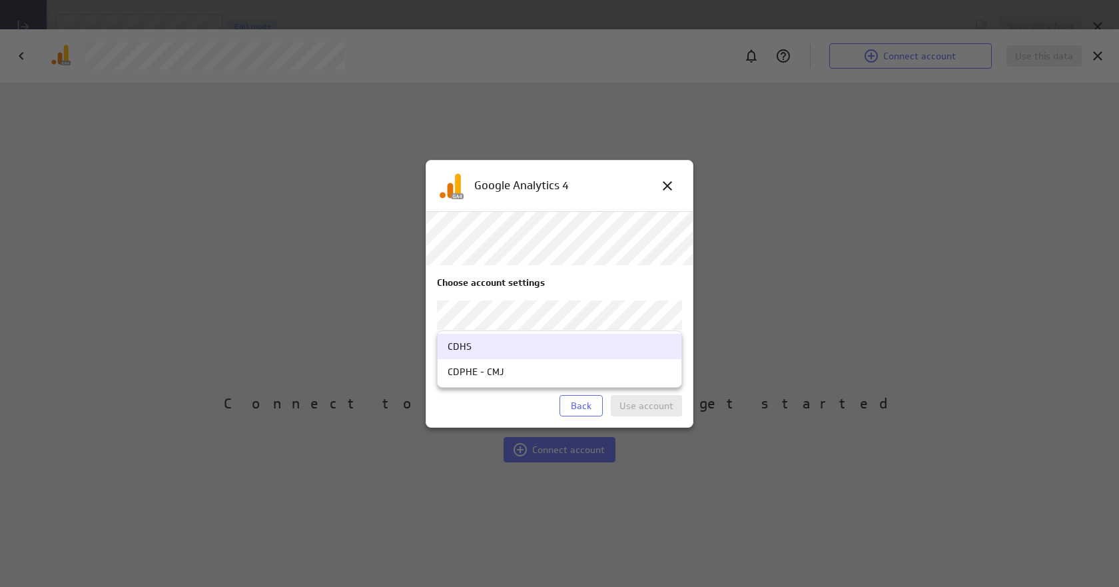
click at [666, 317] on body "Save data feed Untitled data feed Edit mode This data feed needs some data Use …" at bounding box center [559, 293] width 1119 height 587
click at [486, 351] on div "CDHS" at bounding box center [560, 347] width 224 height 12
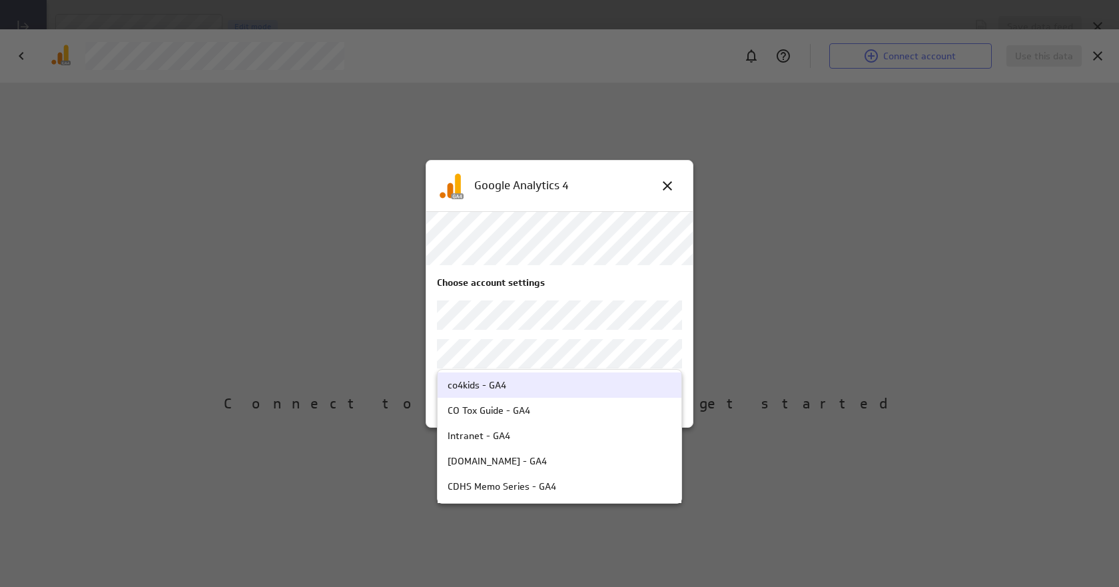
click at [664, 357] on body "Save data feed Untitled data feed Edit mode This data feed needs some data Use …" at bounding box center [559, 293] width 1119 height 587
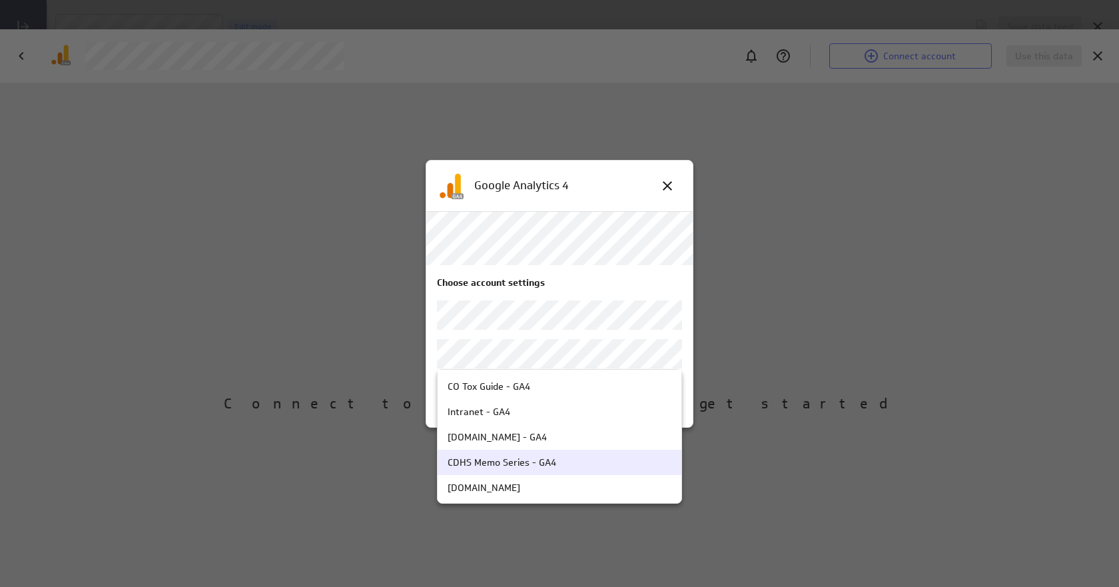
scroll to position [0, 0]
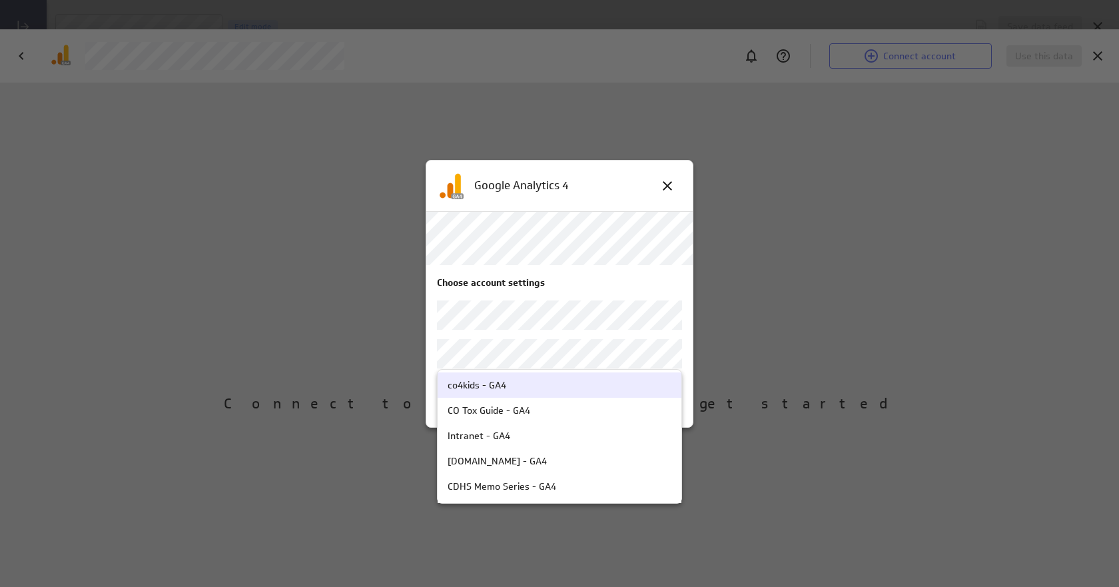
click at [510, 387] on div "co4kids - GA4" at bounding box center [560, 385] width 224 height 12
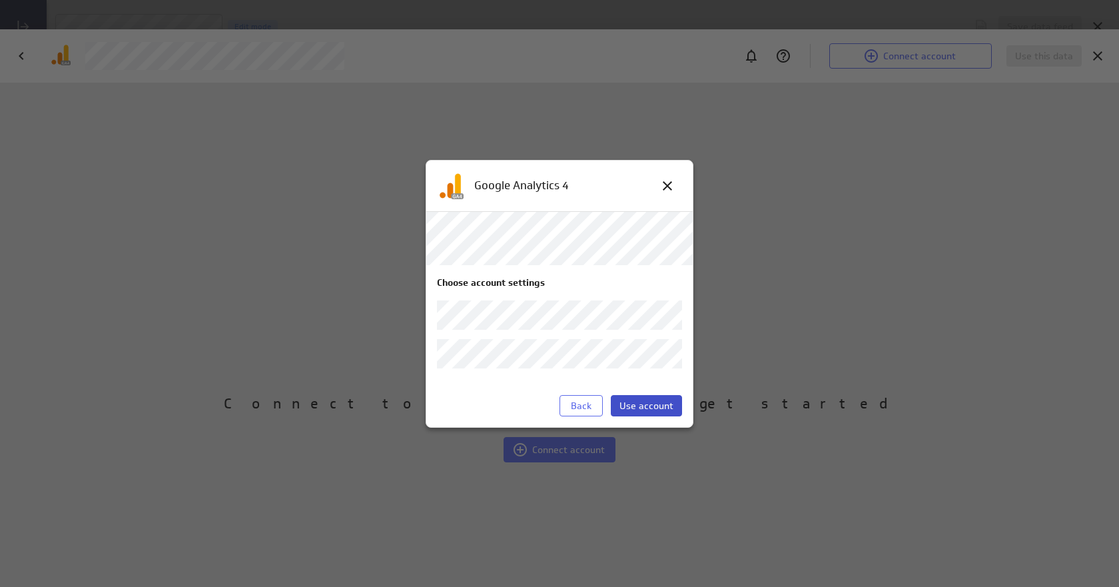
click at [656, 408] on span "Use account" at bounding box center [647, 406] width 54 height 12
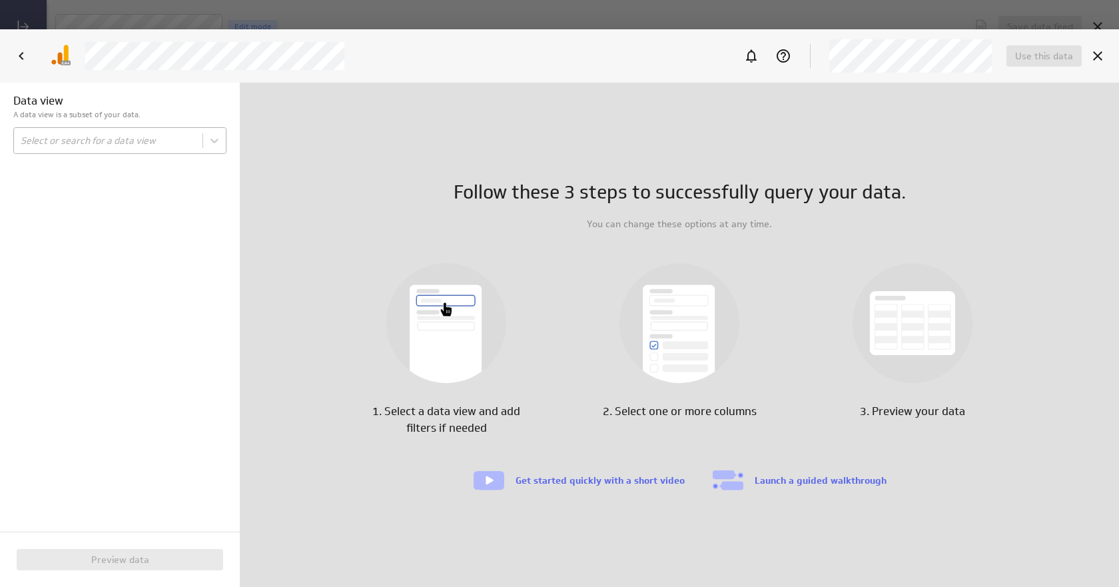
click at [145, 135] on body "Save data feed Untitled data feed Edit mode This data feed needs some data Use …" at bounding box center [559, 293] width 1119 height 587
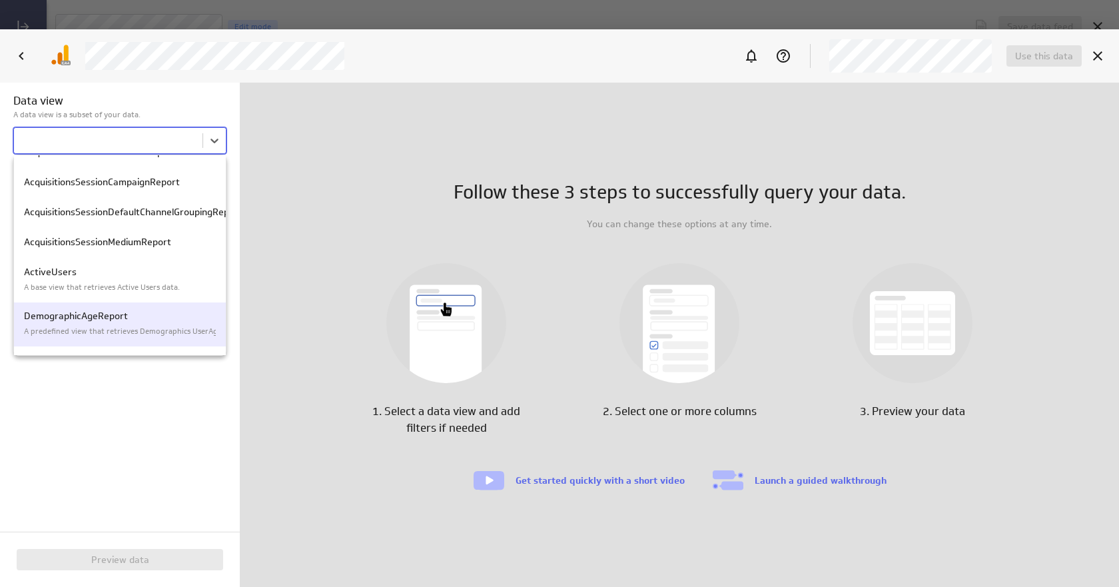
scroll to position [267, 0]
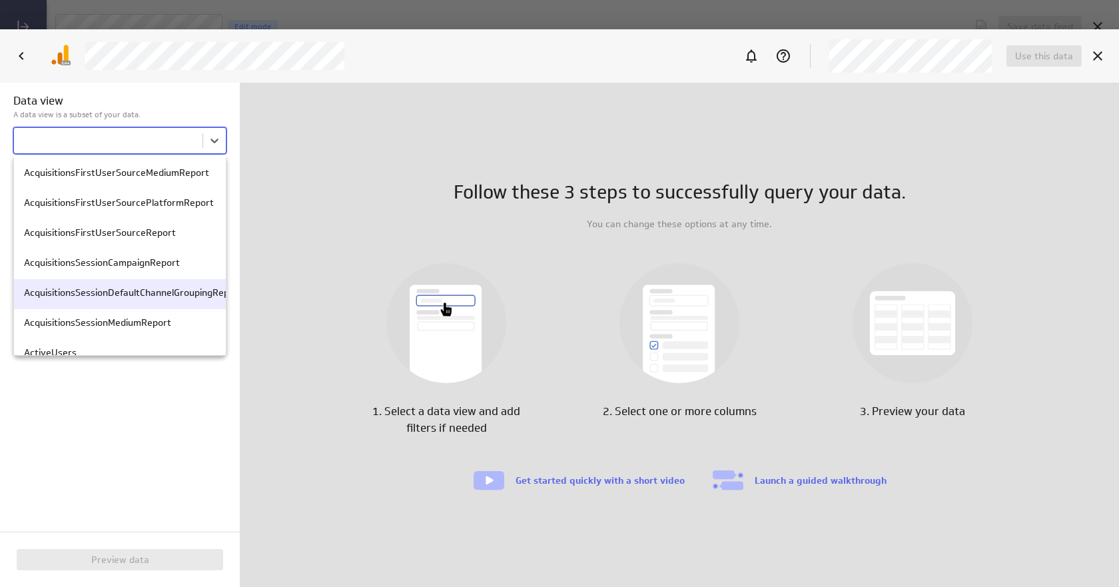
click at [158, 293] on p "AcquisitionsSessionDefaultChannelGroupingReport" at bounding box center [120, 293] width 192 height 14
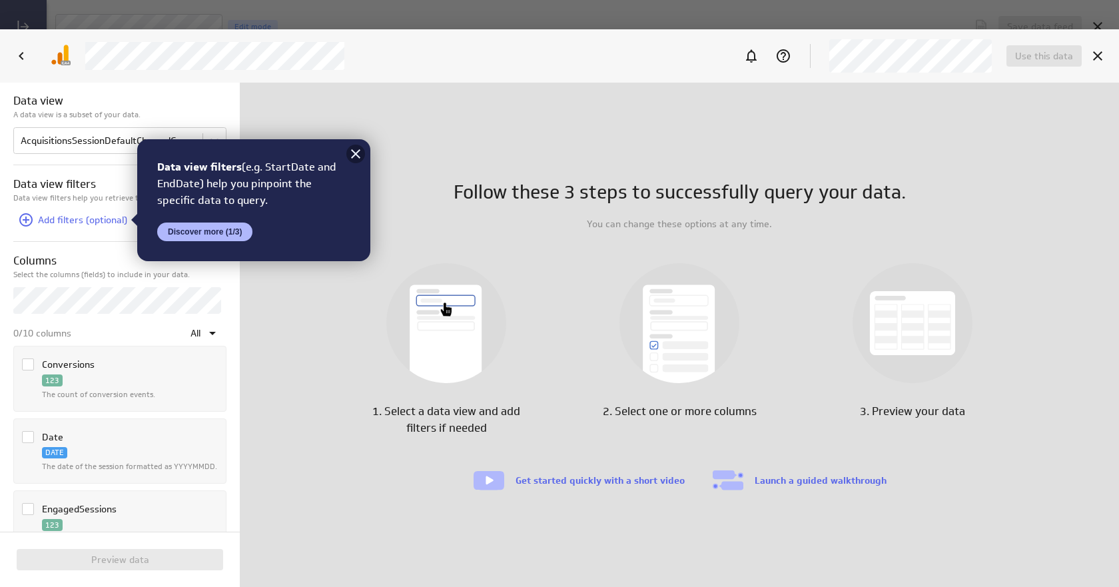
click at [361, 151] on icon at bounding box center [356, 154] width 16 height 16
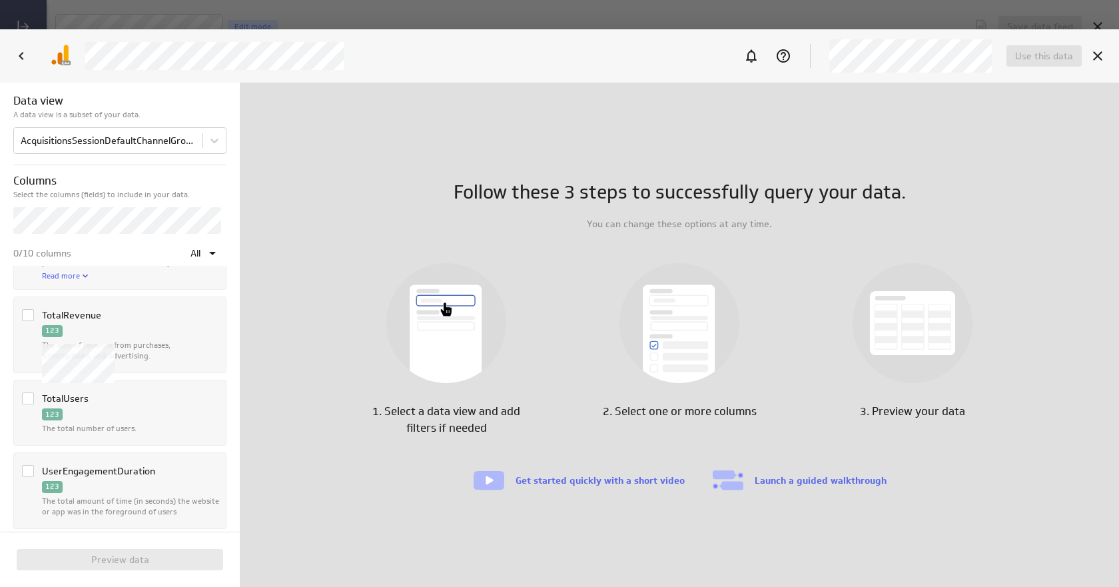
scroll to position [466, 0]
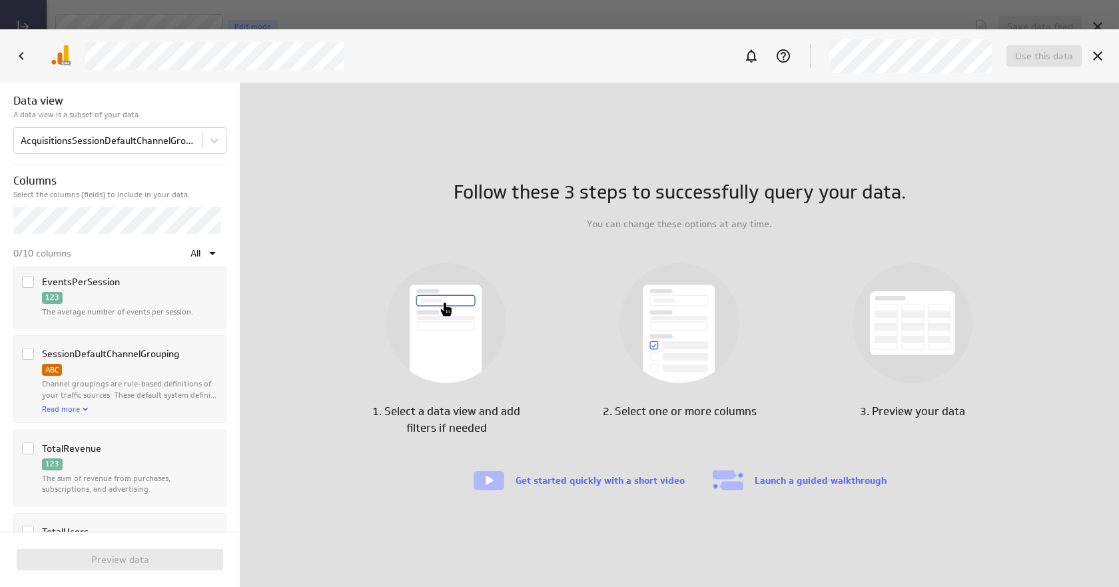
click at [32, 353] on icon "Column SessionDefaultChannelGrouping" at bounding box center [28, 354] width 11 height 11
click at [0, 0] on input "Column SessionDefaultChannelGrouping" at bounding box center [0, 0] width 0 height 0
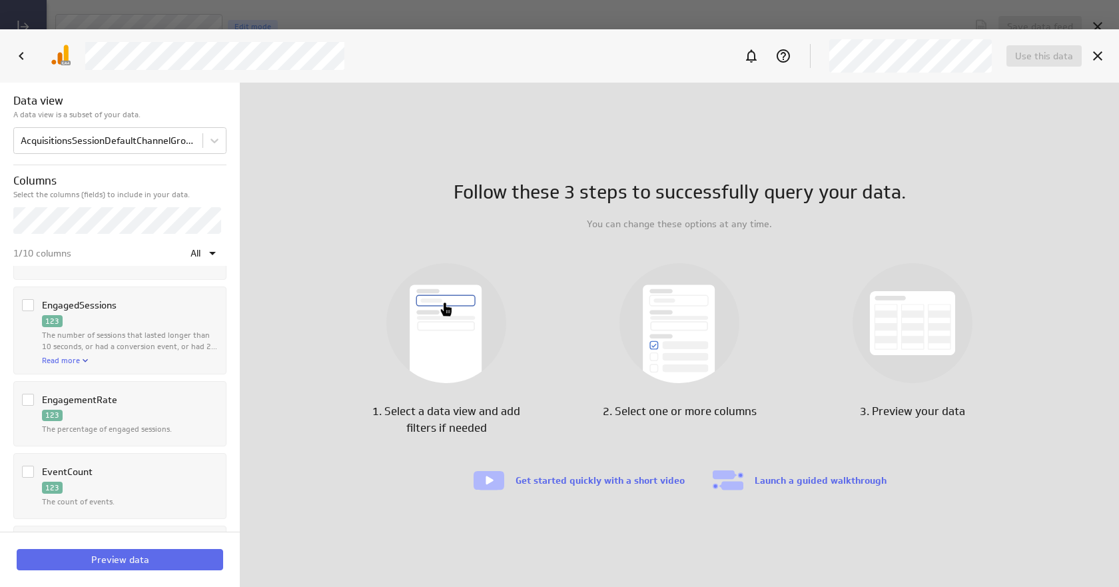
scroll to position [71, 0]
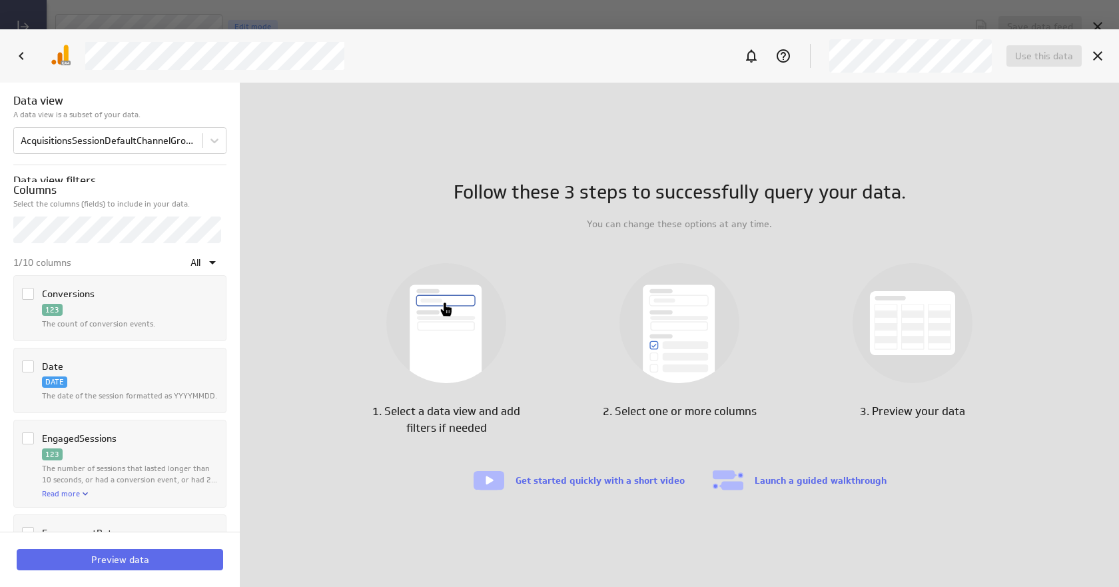
click at [31, 443] on icon "Column EngagedSessions" at bounding box center [28, 438] width 11 height 11
click at [0, 0] on input "Column EngagedSessions" at bounding box center [0, 0] width 0 height 0
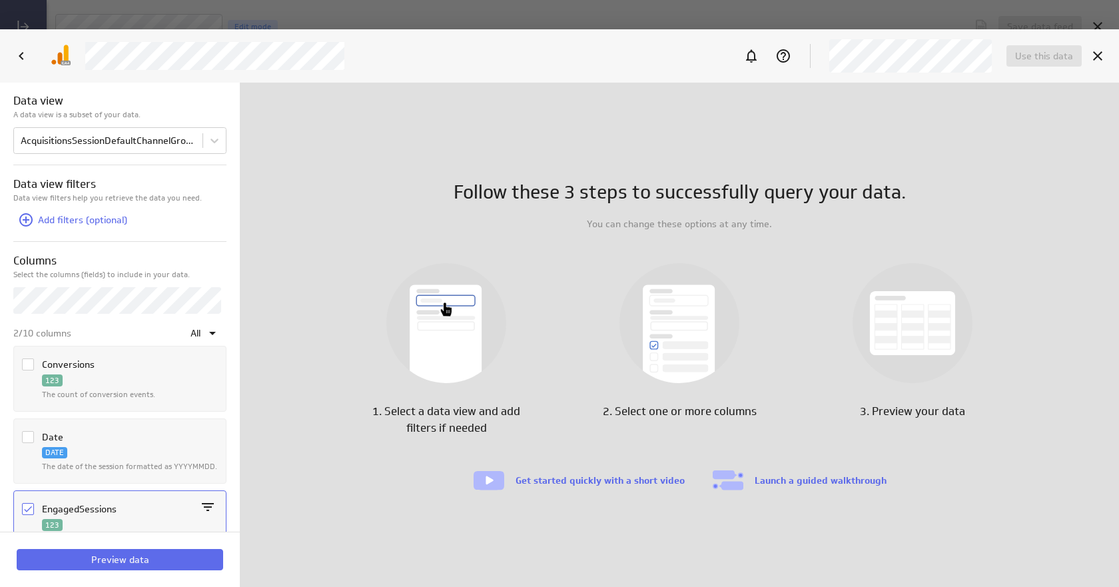
click at [31, 366] on icon "Column Conversions" at bounding box center [28, 364] width 11 height 11
click at [0, 0] on input "Column Conversions" at bounding box center [0, 0] width 0 height 0
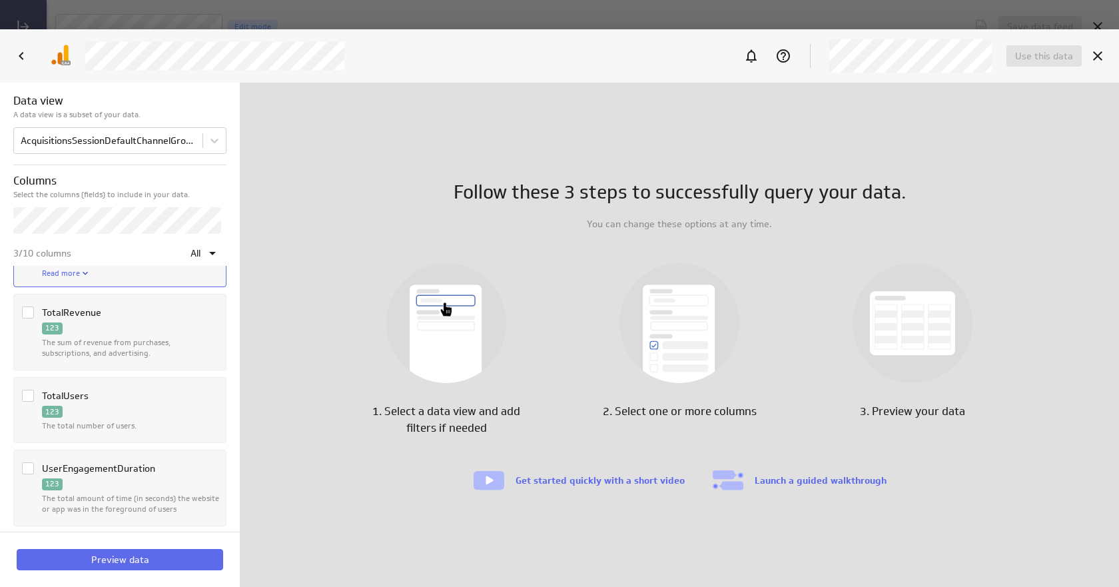
scroll to position [604, 0]
click at [33, 393] on span "Column TotalUsers" at bounding box center [28, 394] width 12 height 12
click at [0, 0] on input "Column TotalUsers" at bounding box center [0, 0] width 0 height 0
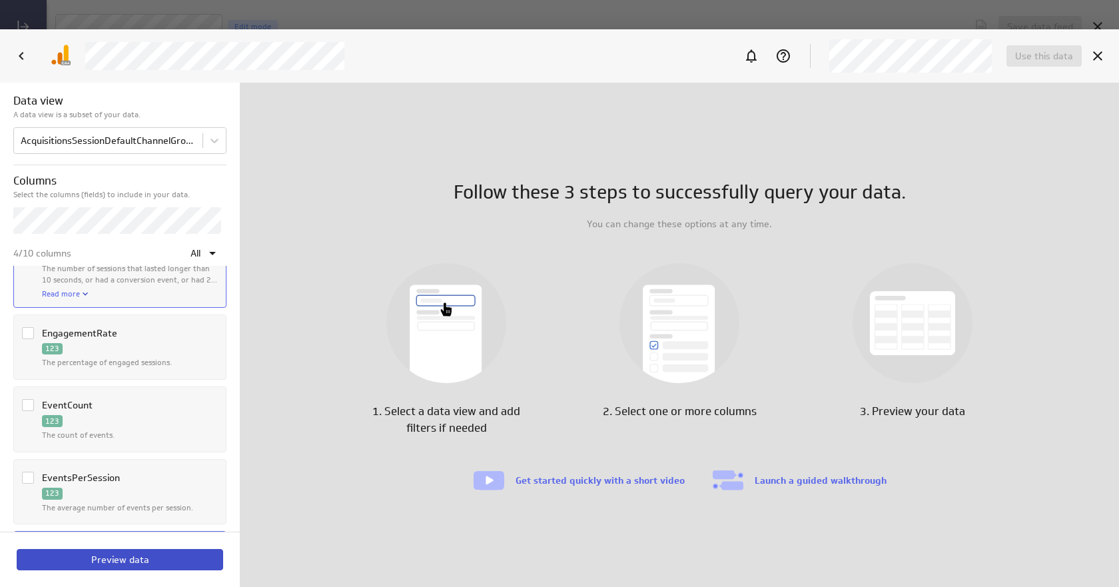
click at [128, 560] on span "Preview data" at bounding box center [120, 560] width 58 height 12
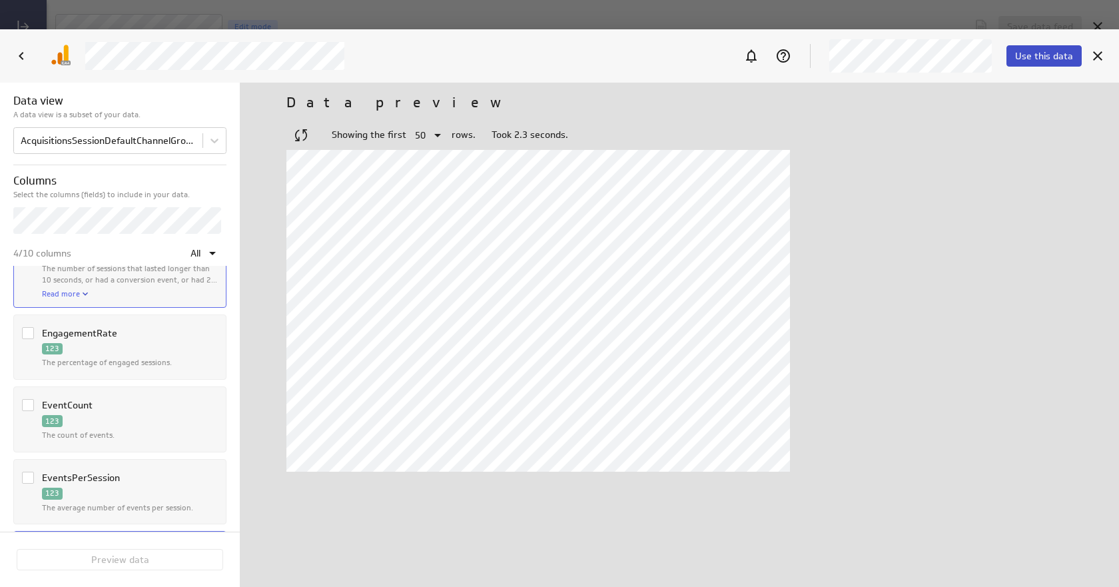
click at [1050, 61] on span "Use this data" at bounding box center [1045, 56] width 58 height 12
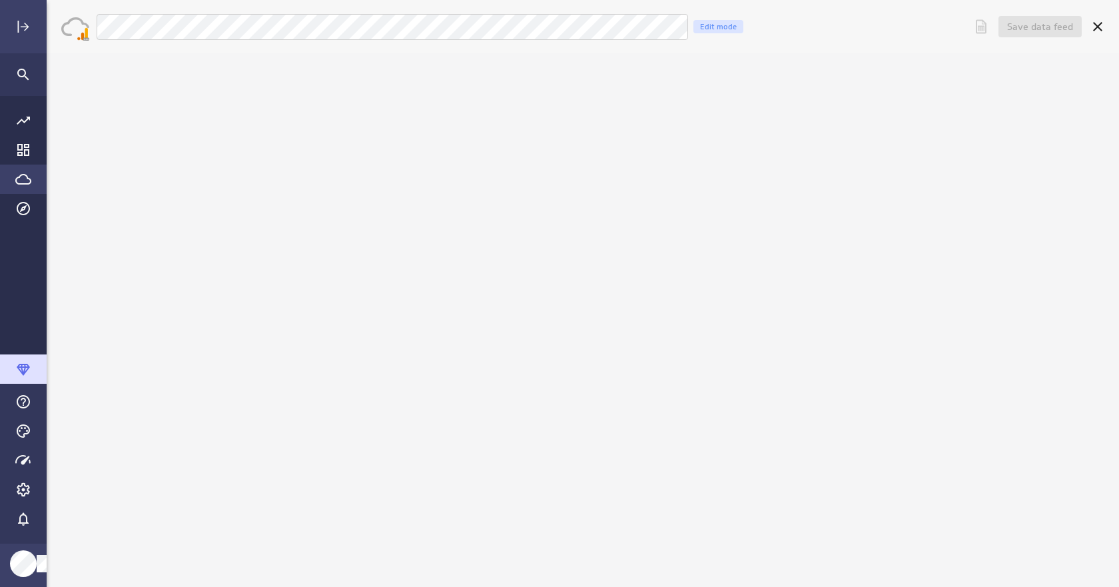
scroll to position [0, 0]
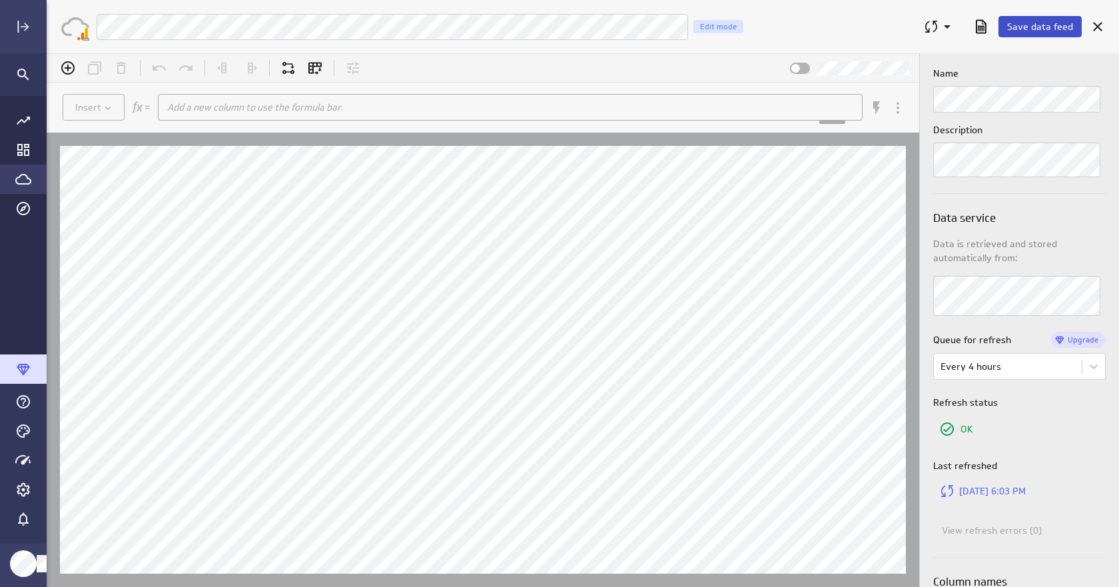
click at [1054, 28] on span "Save data feed" at bounding box center [1041, 27] width 66 height 12
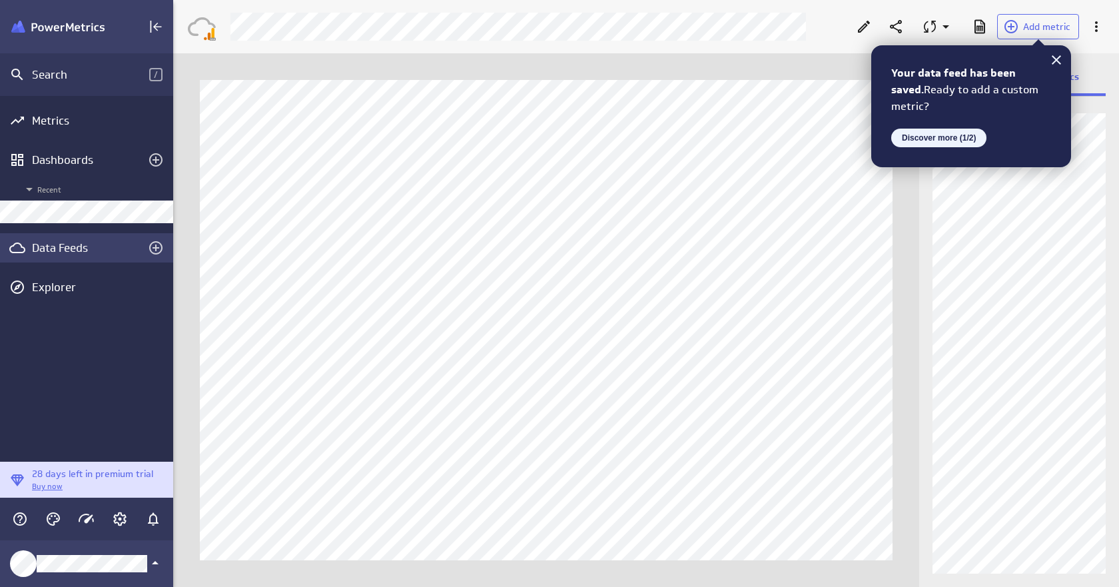
click at [957, 138] on button "Discover more (1/2)" at bounding box center [939, 138] width 95 height 19
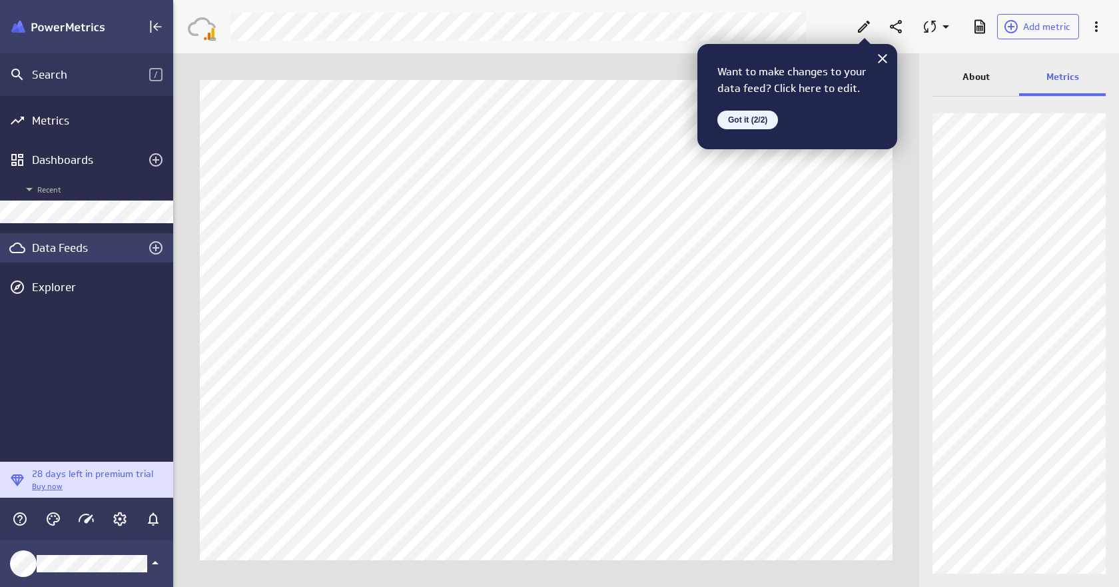
click at [747, 121] on button "Got it (2/2)" at bounding box center [748, 120] width 61 height 19
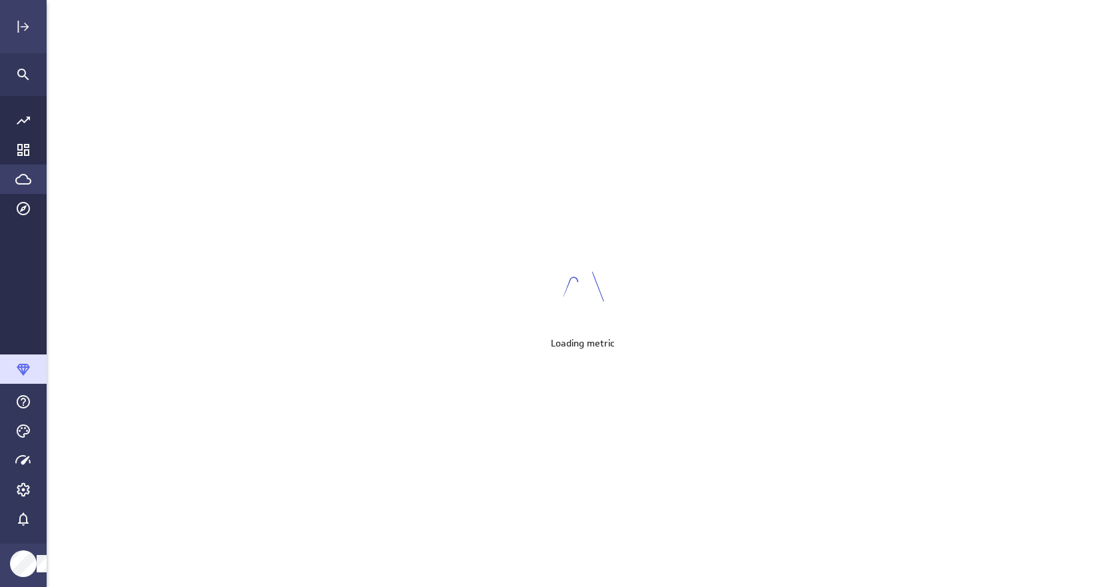
scroll to position [608, 1094]
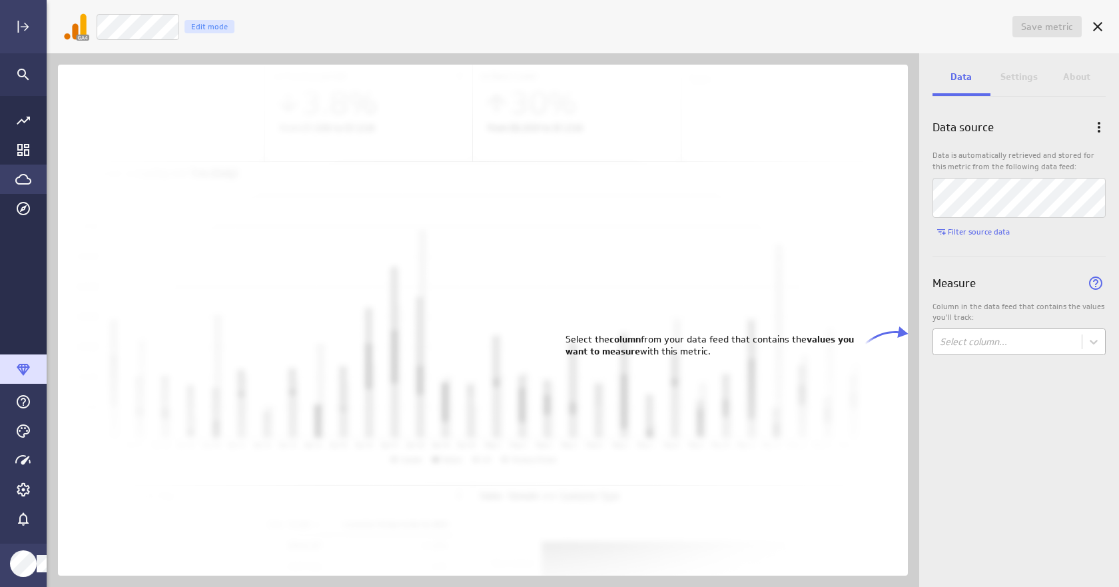
click at [1030, 347] on body "Save metric Untitled Edit mode Data Settings About Data source Data is automati…" at bounding box center [559, 293] width 1119 height 587
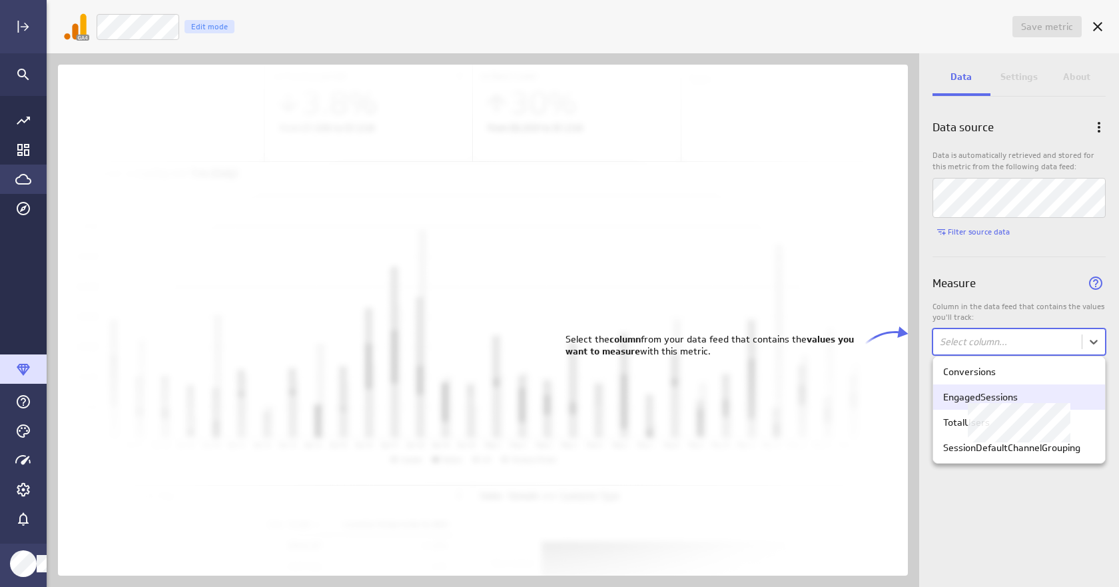
click at [1018, 396] on div "EngagedSessions" at bounding box center [981, 397] width 75 height 12
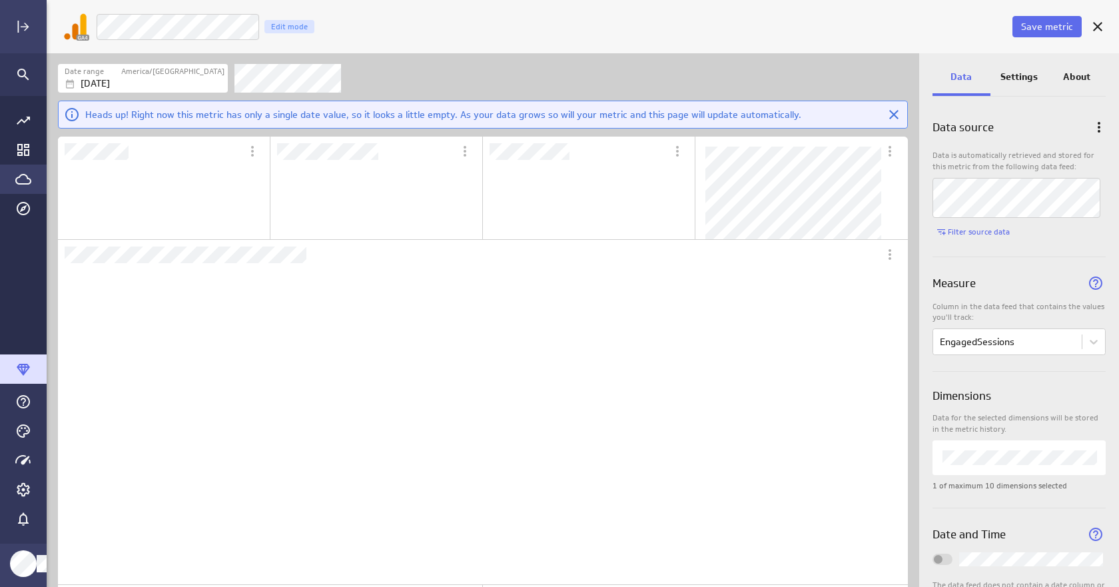
scroll to position [331, 402]
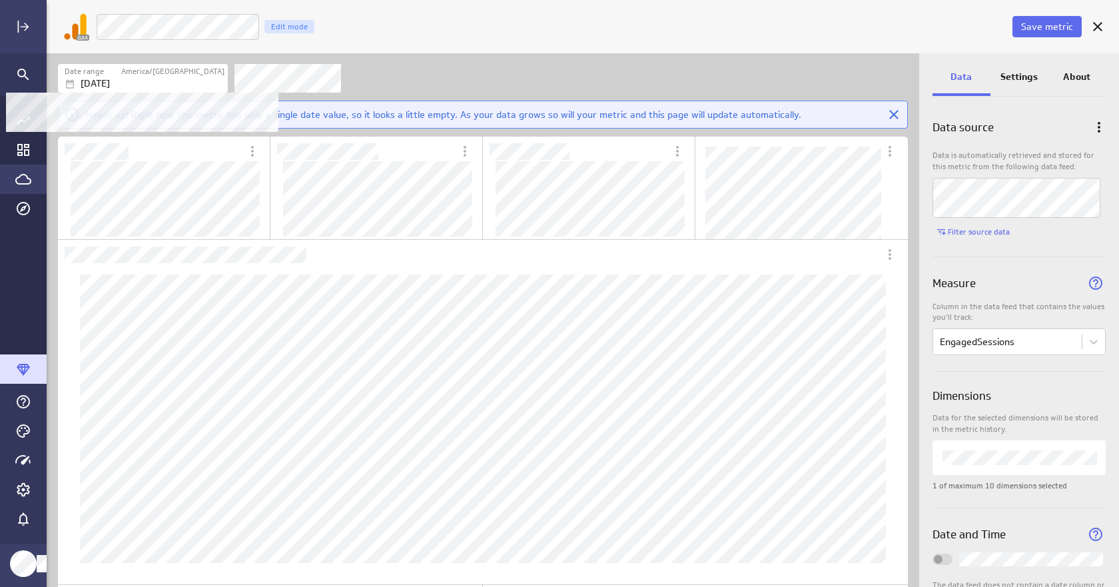
click at [188, 76] on label "America/[GEOGRAPHIC_DATA]" at bounding box center [172, 71] width 103 height 11
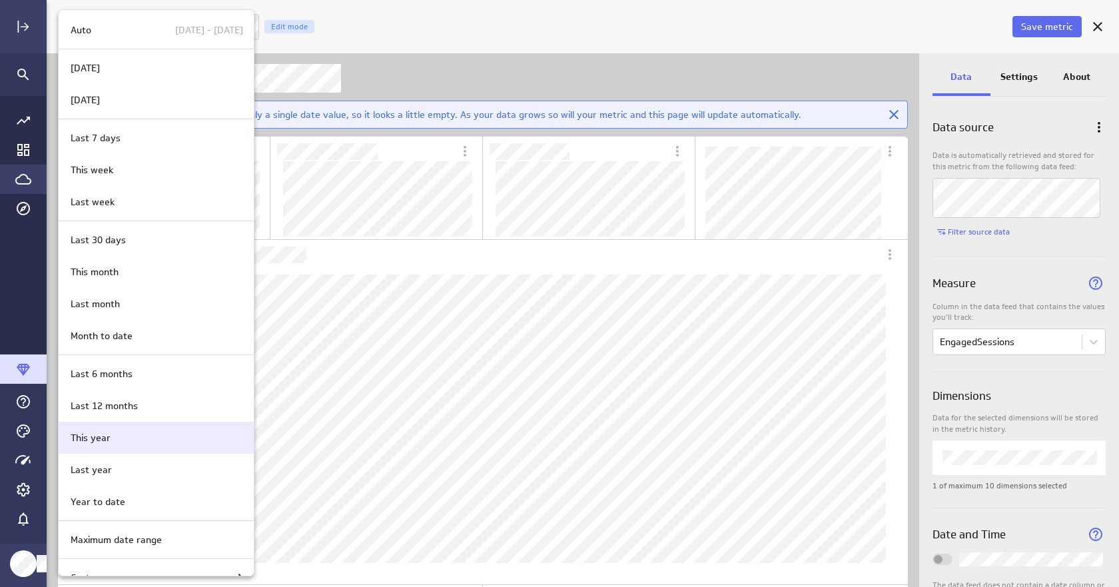
click at [115, 283] on div "This month" at bounding box center [156, 272] width 195 height 32
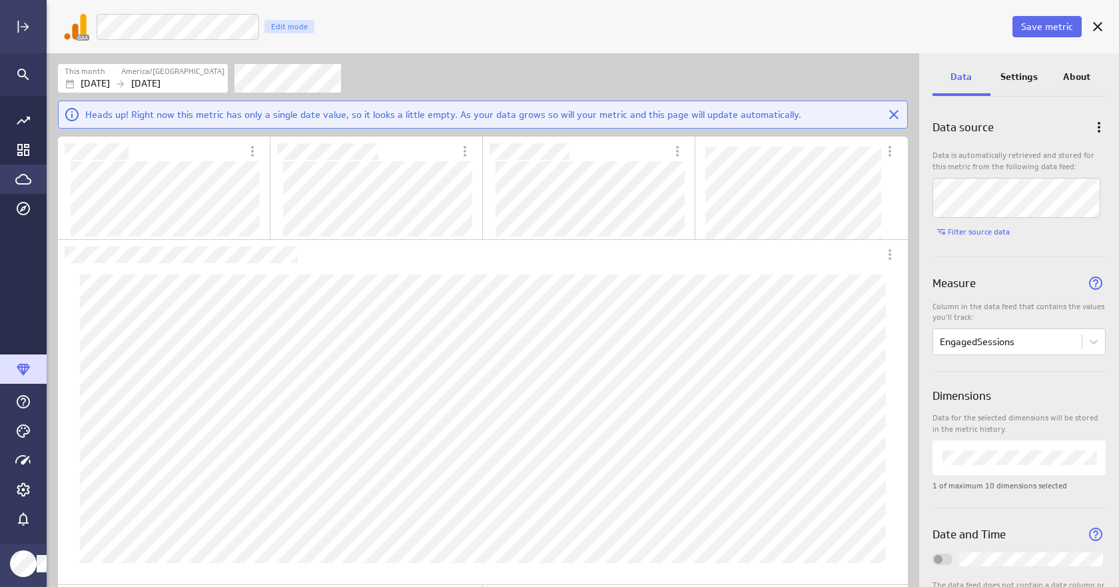
scroll to position [44, 0]
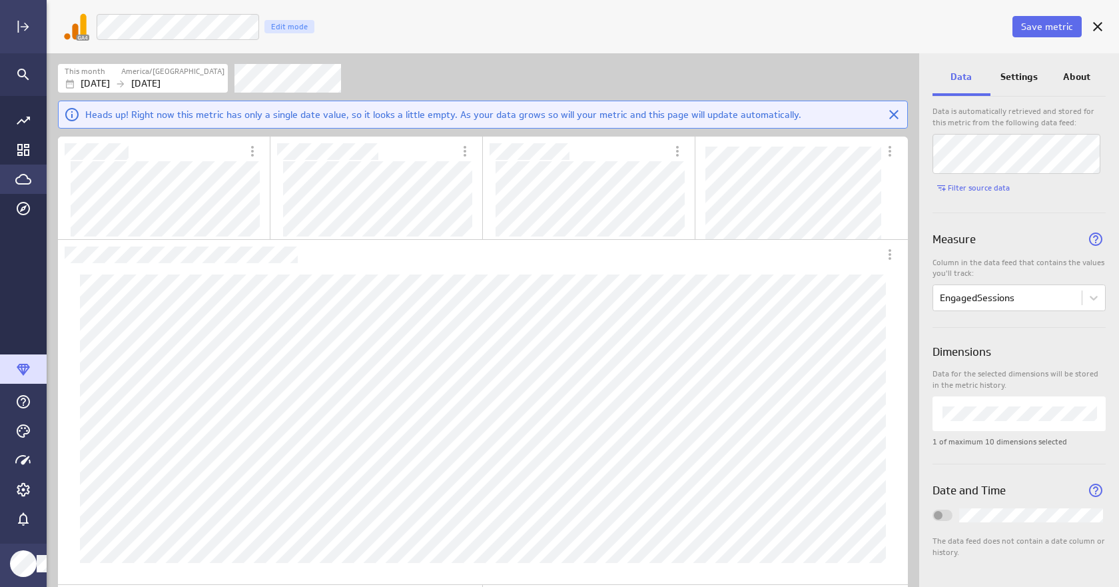
click at [937, 517] on span "Widget Properties" at bounding box center [938, 515] width 9 height 9
click at [1044, 23] on span "Save metric" at bounding box center [1048, 27] width 52 height 12
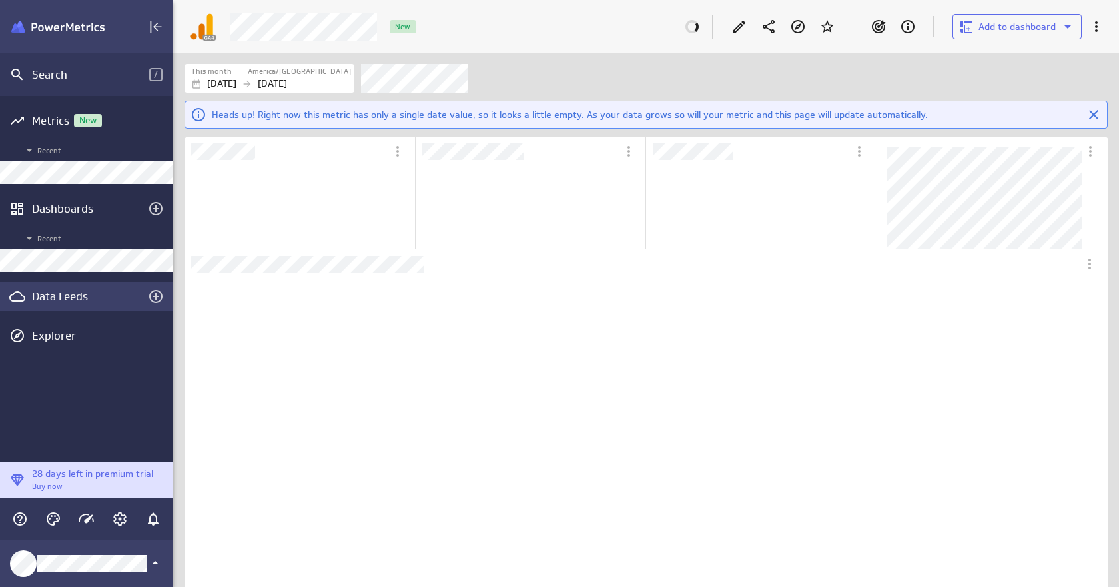
scroll to position [7, 7]
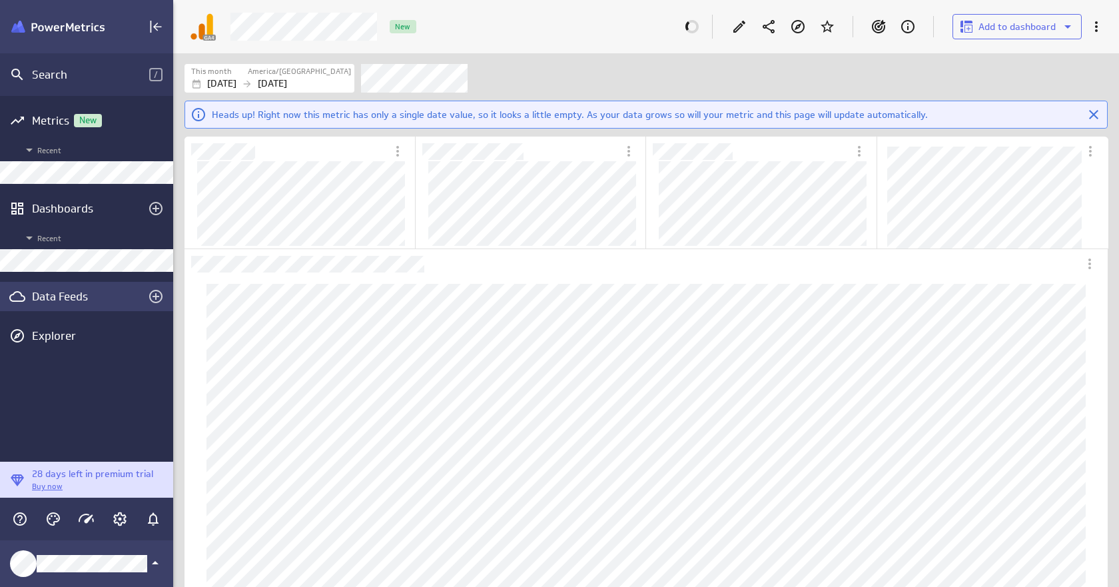
click at [73, 301] on div "Data Feeds" at bounding box center [86, 296] width 109 height 15
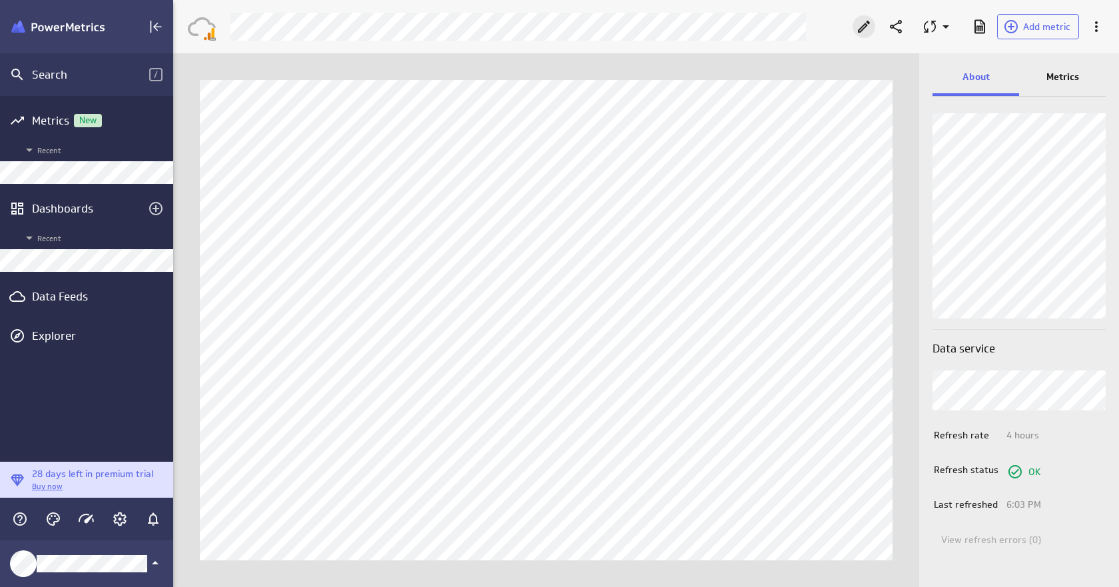
click at [867, 23] on icon "Edit" at bounding box center [864, 27] width 16 height 16
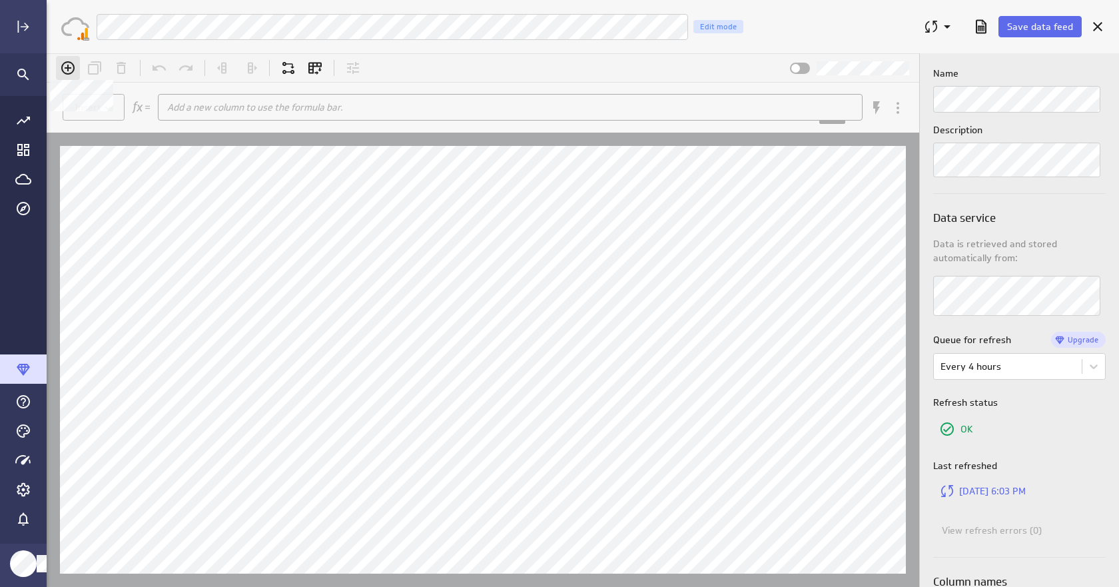
click at [68, 65] on icon at bounding box center [67, 67] width 13 height 13
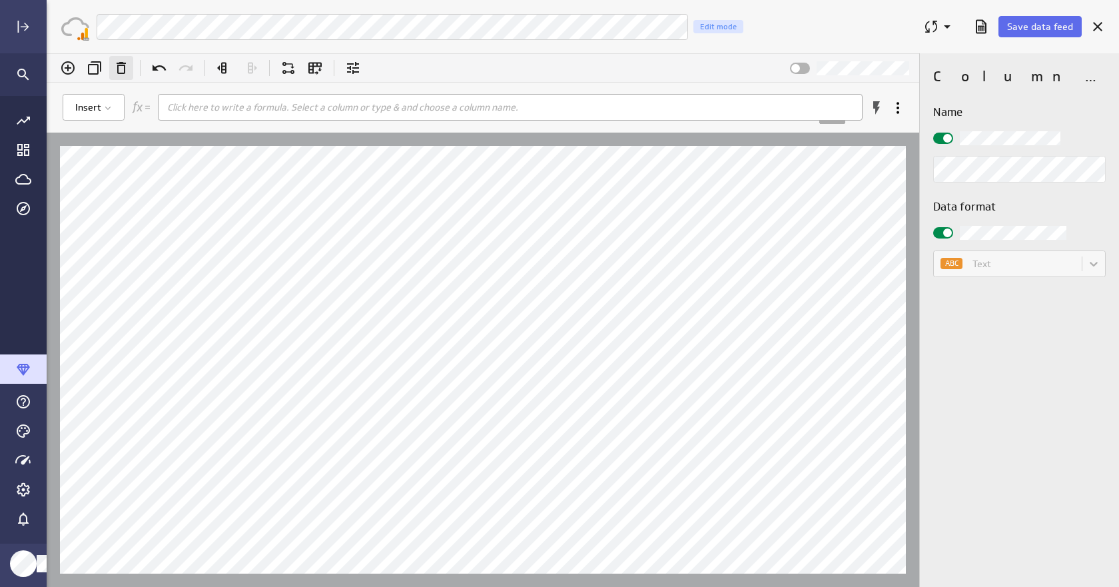
click at [126, 70] on icon "Remove column (Del)" at bounding box center [121, 68] width 16 height 16
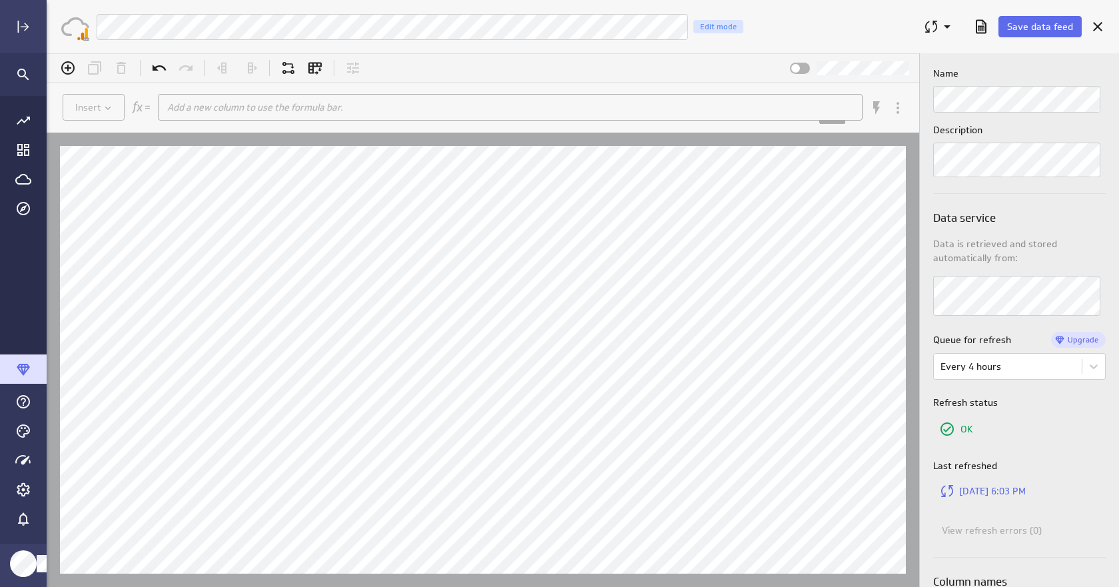
click at [900, 112] on span at bounding box center [886, 108] width 47 height 25
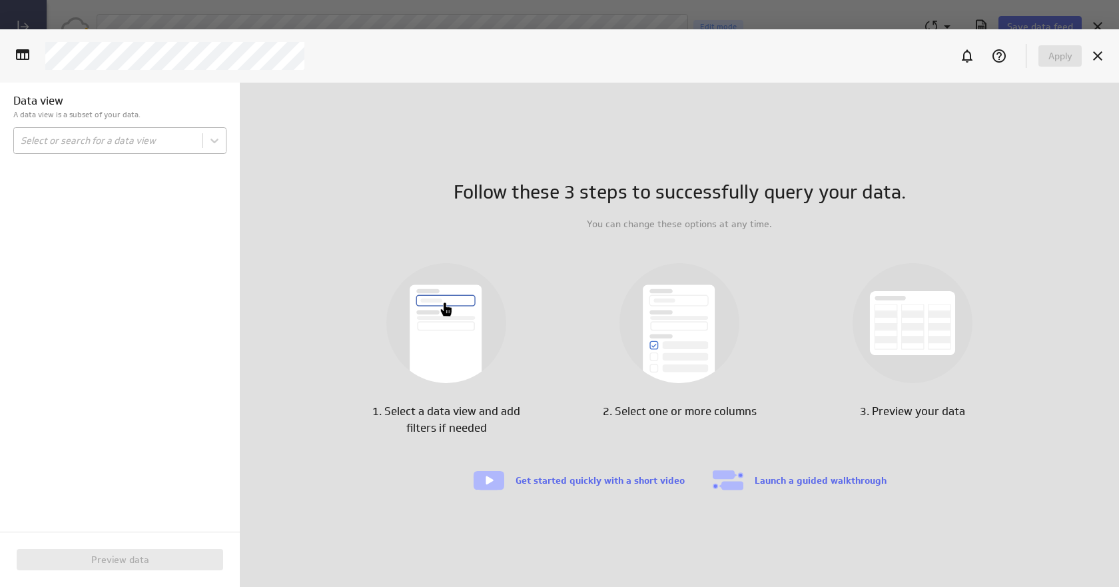
click at [144, 139] on body "Save data feed GoogleAnalytics4 AcquisitionsSessionDefaultChannelGroupingReport…" at bounding box center [559, 293] width 1119 height 587
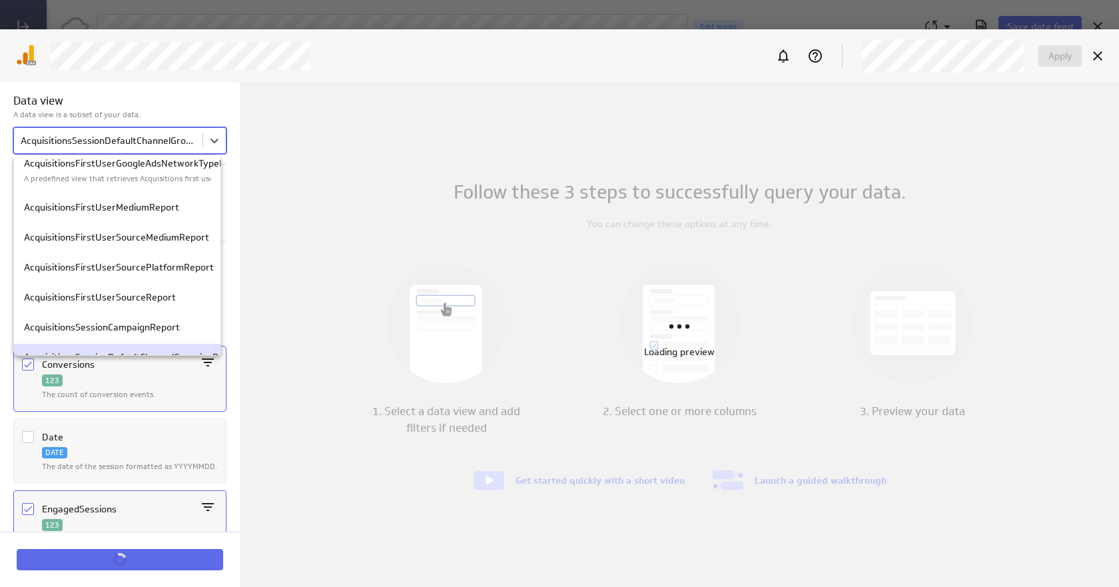
scroll to position [333, 0]
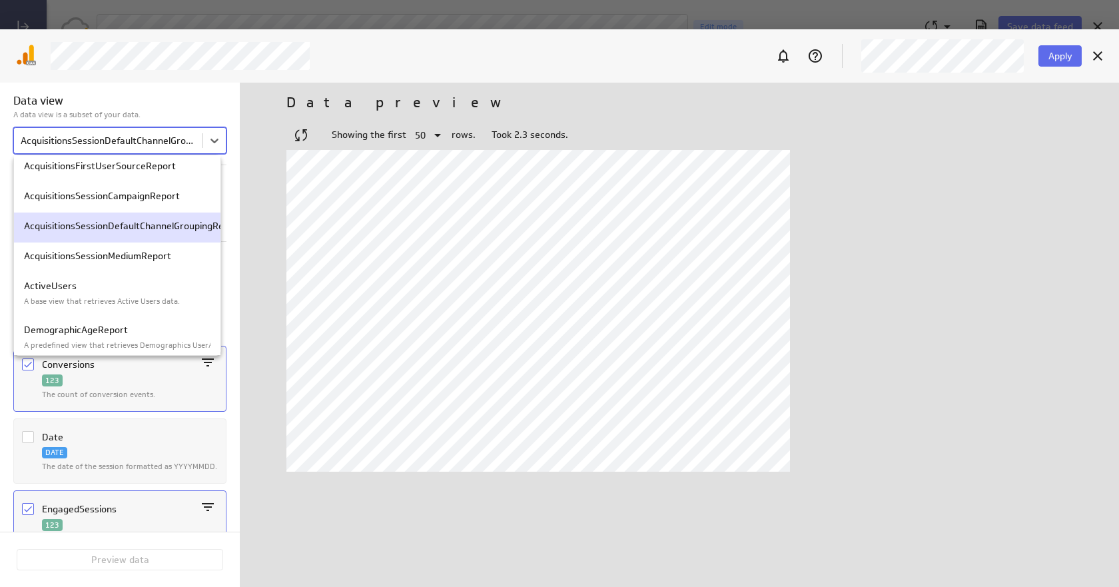
click at [152, 229] on p "AcquisitionsSessionDefaultChannelGroupingReport" at bounding box center [117, 226] width 187 height 14
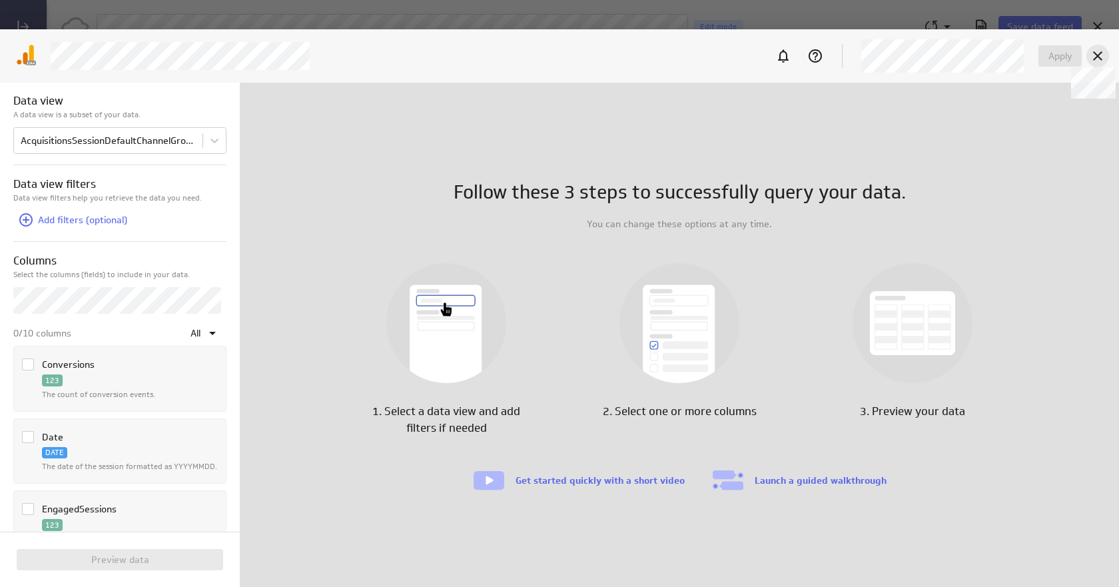
click at [1098, 54] on icon at bounding box center [1098, 56] width 16 height 16
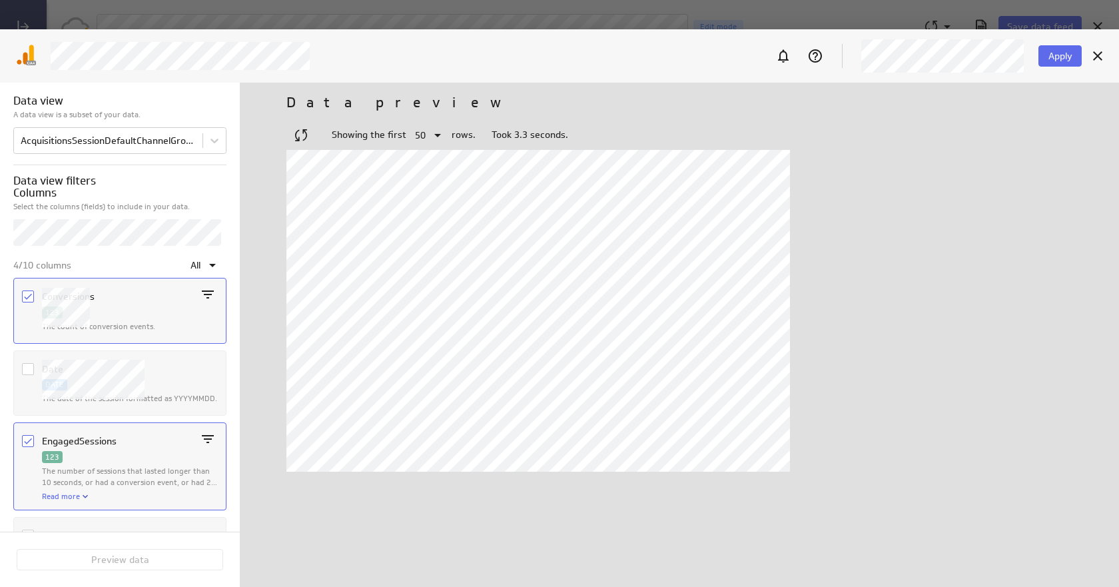
scroll to position [67, 0]
click at [25, 378] on div "Column Date" at bounding box center [28, 387] width 12 height 45
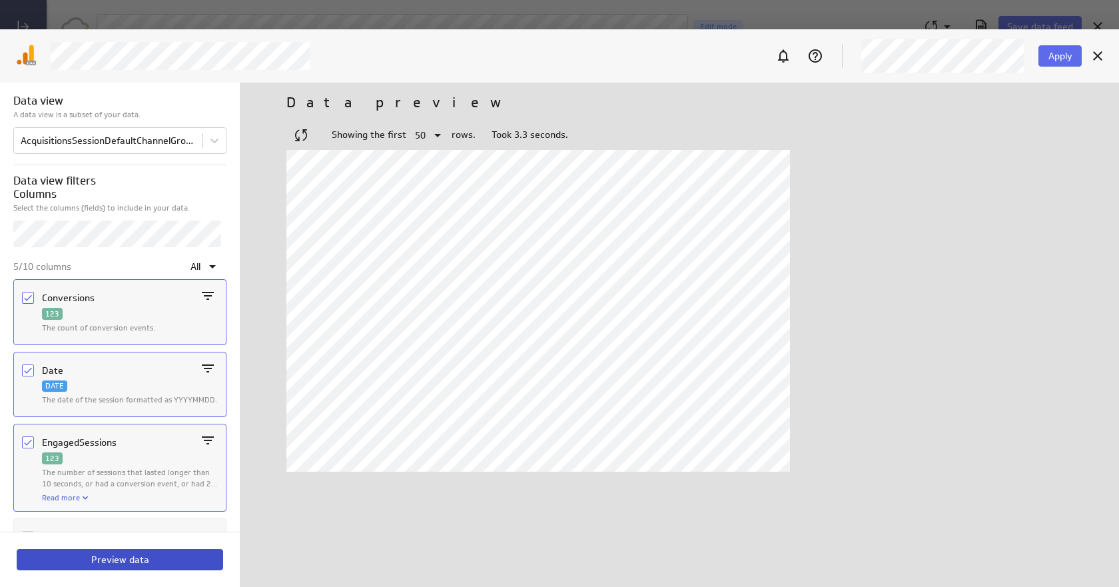
click at [118, 551] on button "Preview data" at bounding box center [120, 559] width 207 height 21
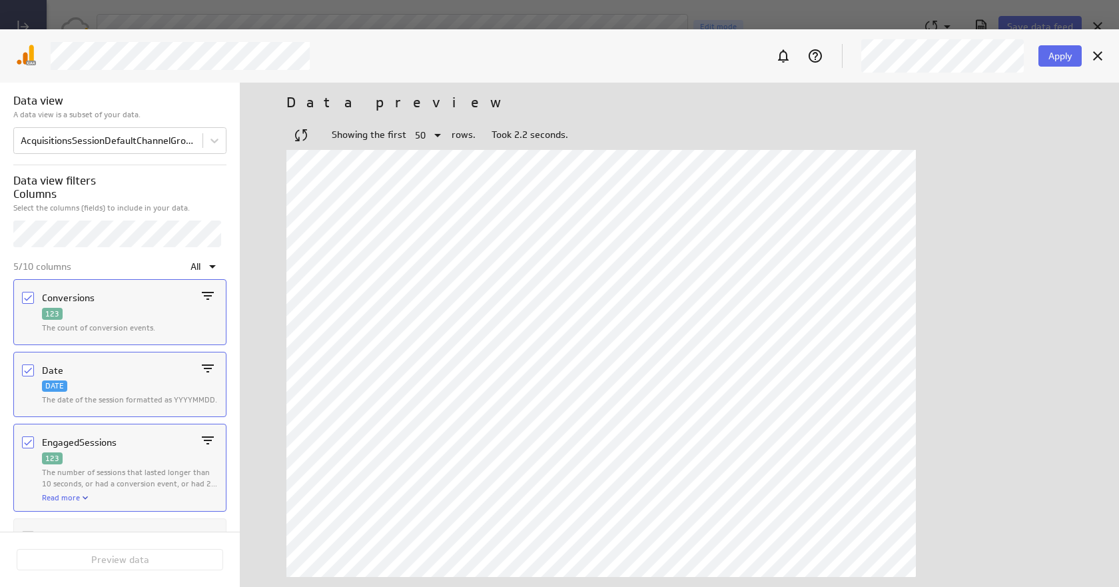
drag, startPoint x: 994, startPoint y: 335, endPoint x: 961, endPoint y: 343, distance: 34.3
click at [994, 335] on div at bounding box center [680, 363] width 786 height 427
click at [1040, 277] on div at bounding box center [680, 363] width 786 height 427
click at [1057, 56] on span "Apply" at bounding box center [1061, 56] width 24 height 12
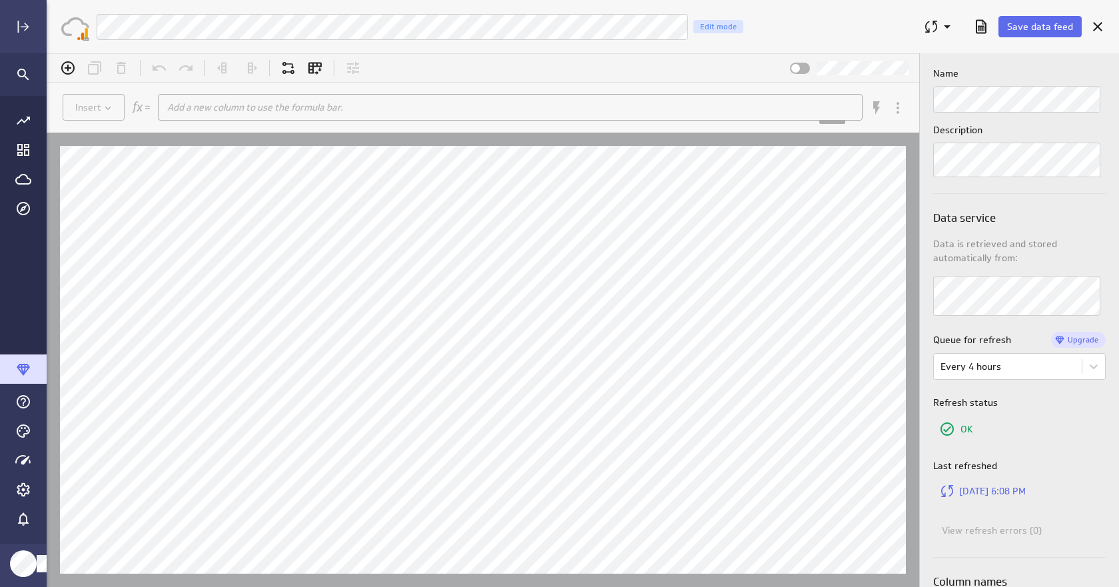
click at [1044, 15] on div "Save data feed" at bounding box center [999, 26] width 170 height 35
click at [1044, 19] on button "Save data feed" at bounding box center [1040, 26] width 83 height 21
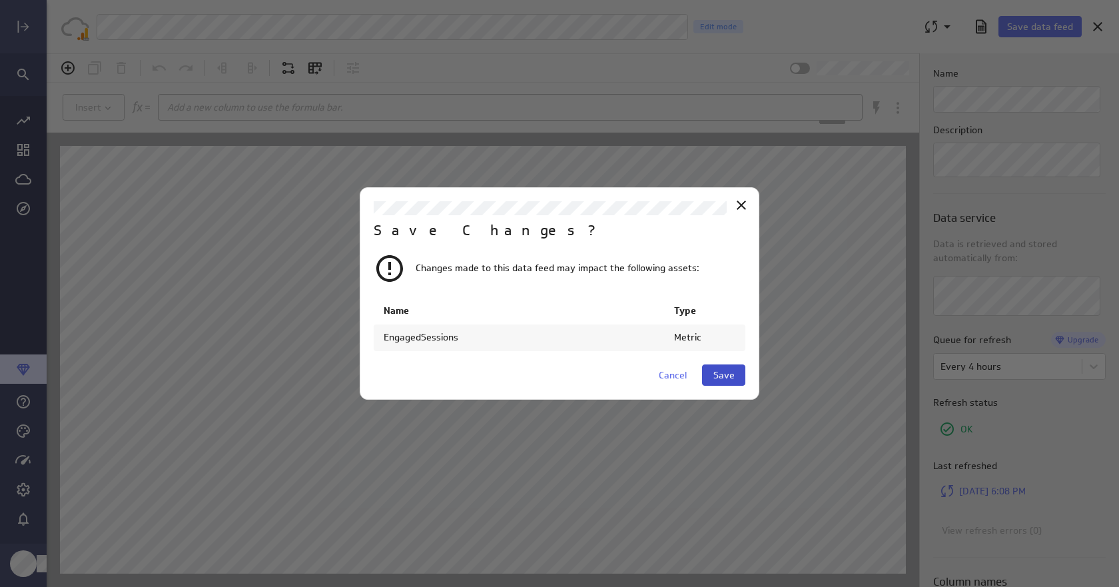
click at [722, 376] on span "Save" at bounding box center [724, 375] width 21 height 12
